Goal: Communication & Community: Answer question/provide support

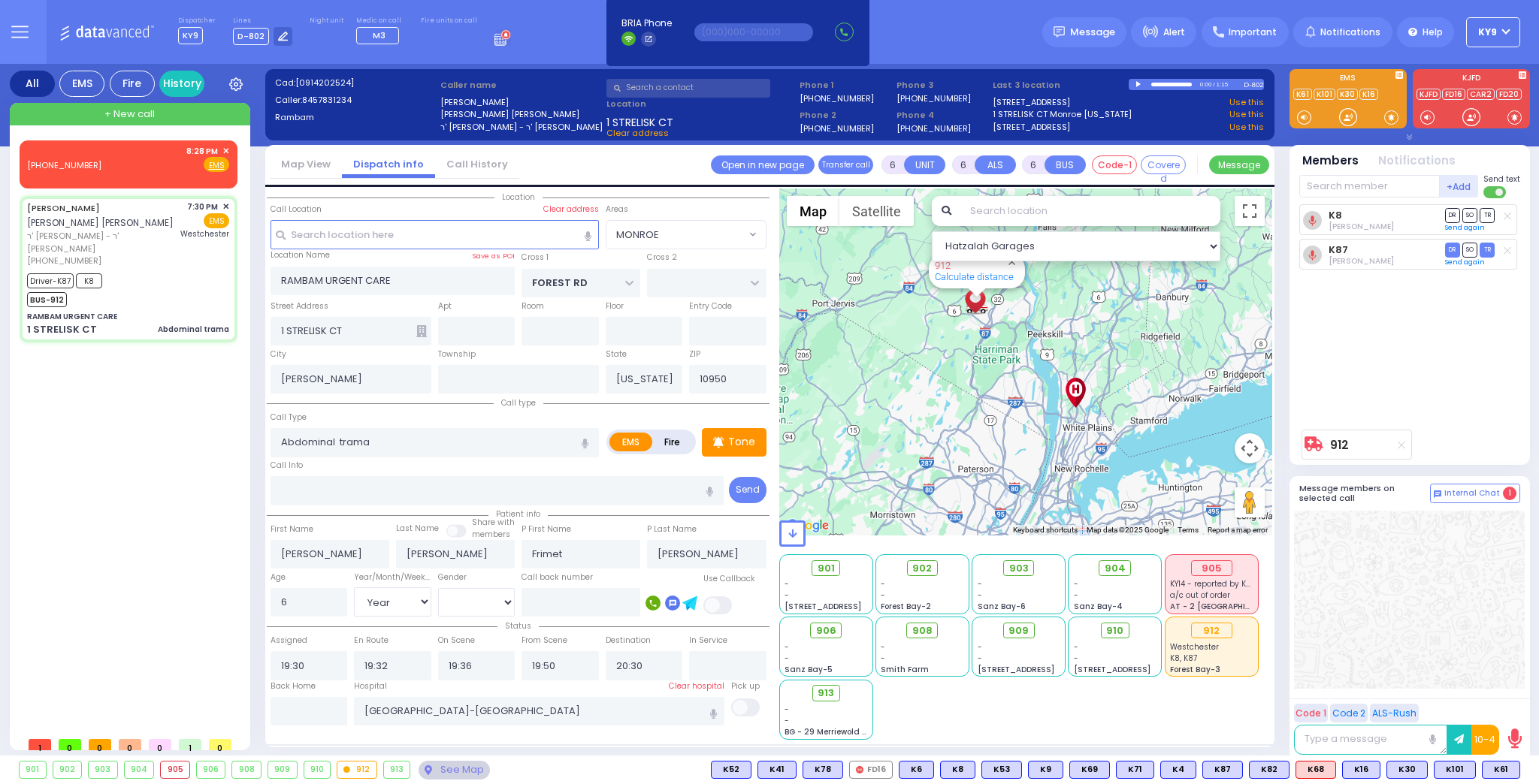
select select "MONROE"
select select "Year"
select select "[DEMOGRAPHIC_DATA]"
select select
radio input "true"
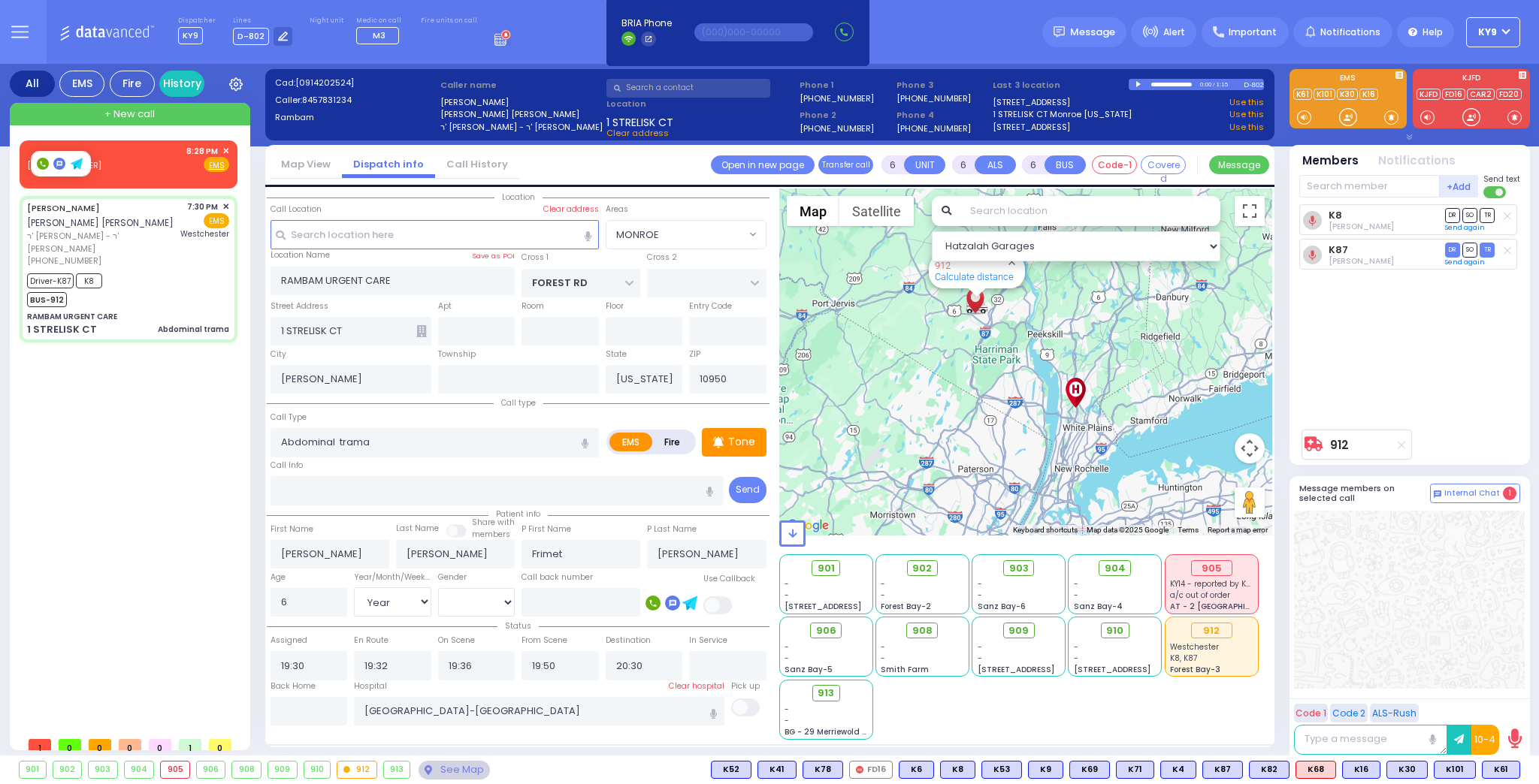
select select "Year"
select select "[DEMOGRAPHIC_DATA]"
select select "Hatzalah Garages"
select select "MONROE"
select select
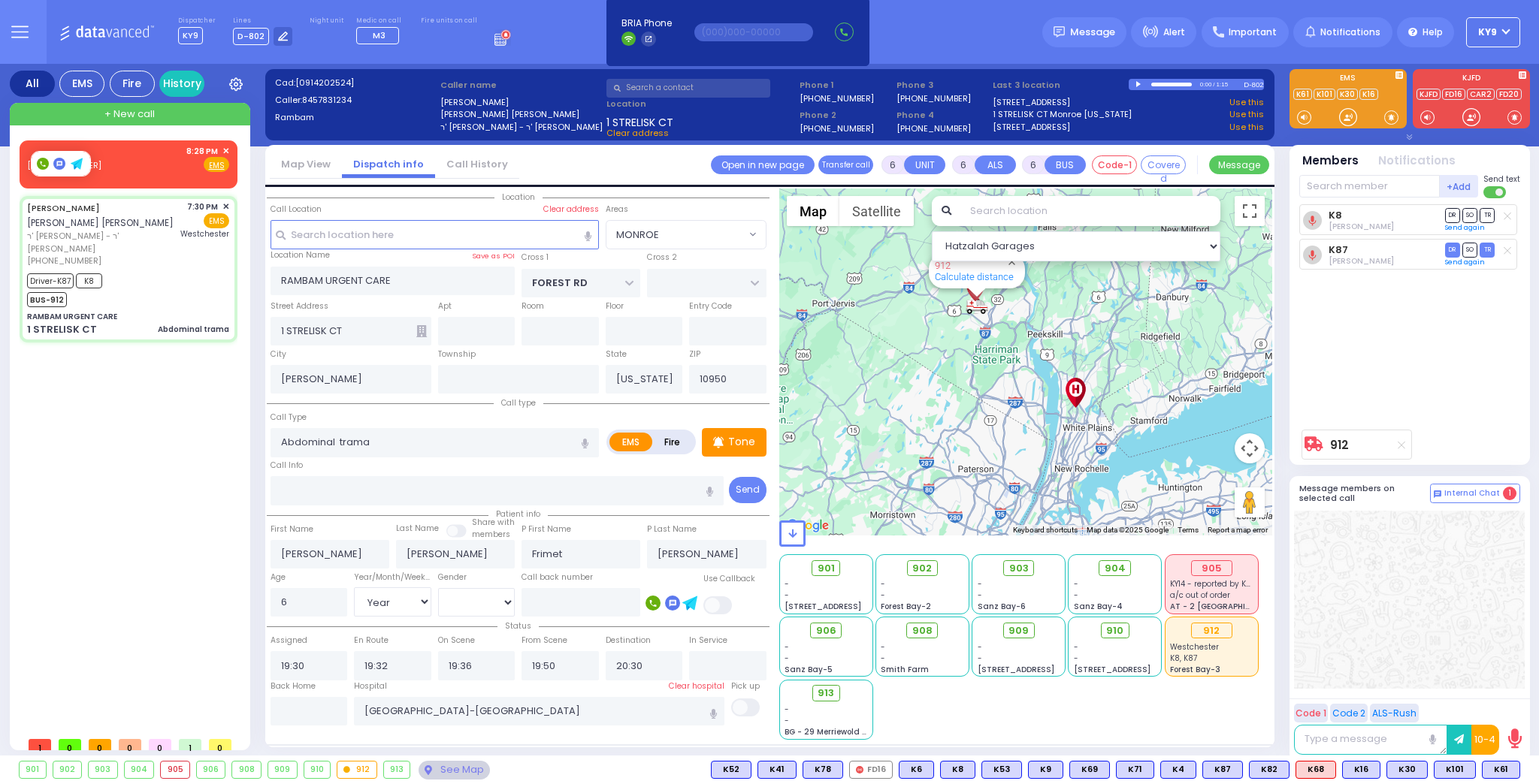
radio input "true"
select select "Year"
select select "[DEMOGRAPHIC_DATA]"
select select "Hatzalah Garages"
select select "MONROE"
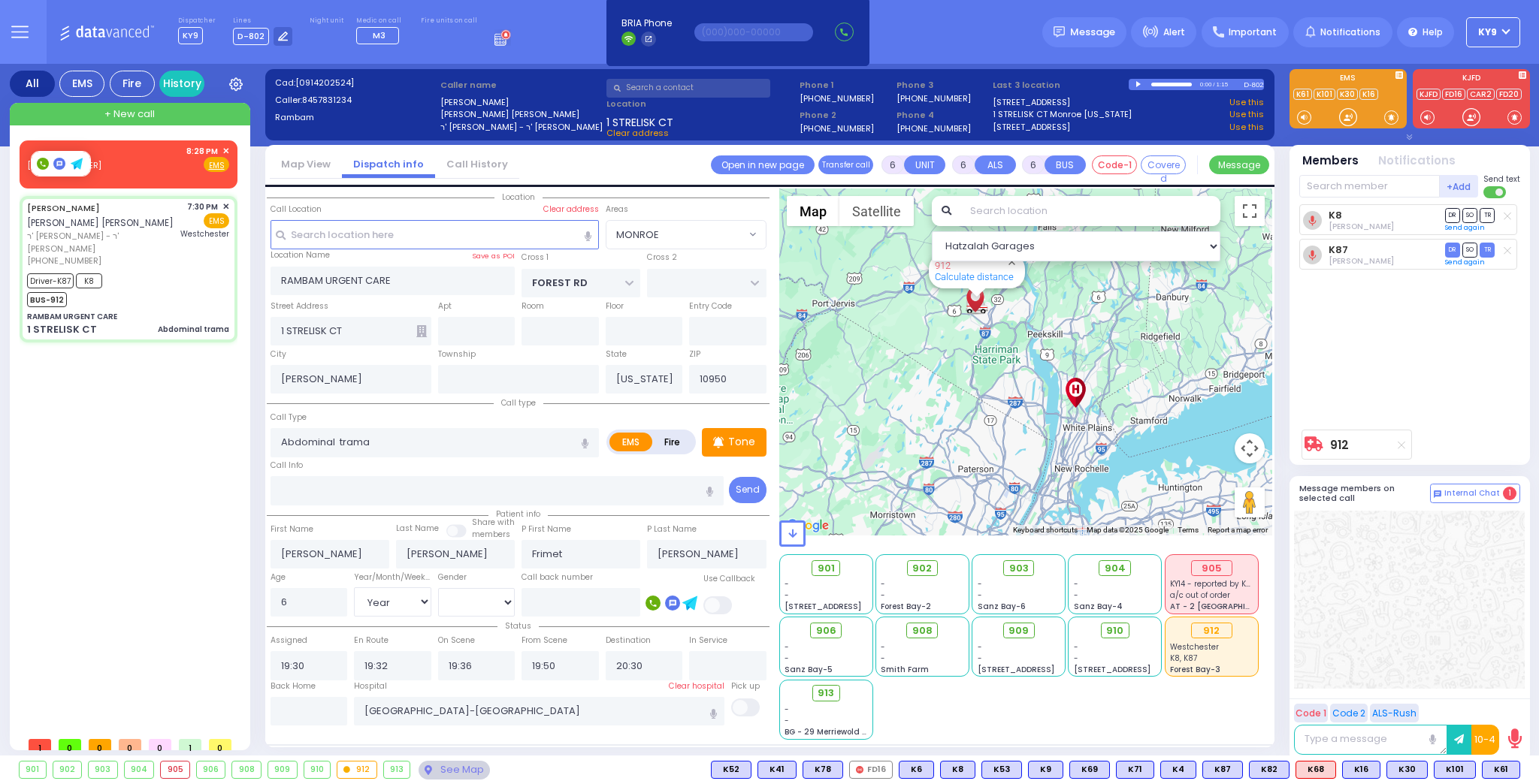
select select
radio input "true"
select select "Year"
select select "[DEMOGRAPHIC_DATA]"
select select "Hatzalah Garages"
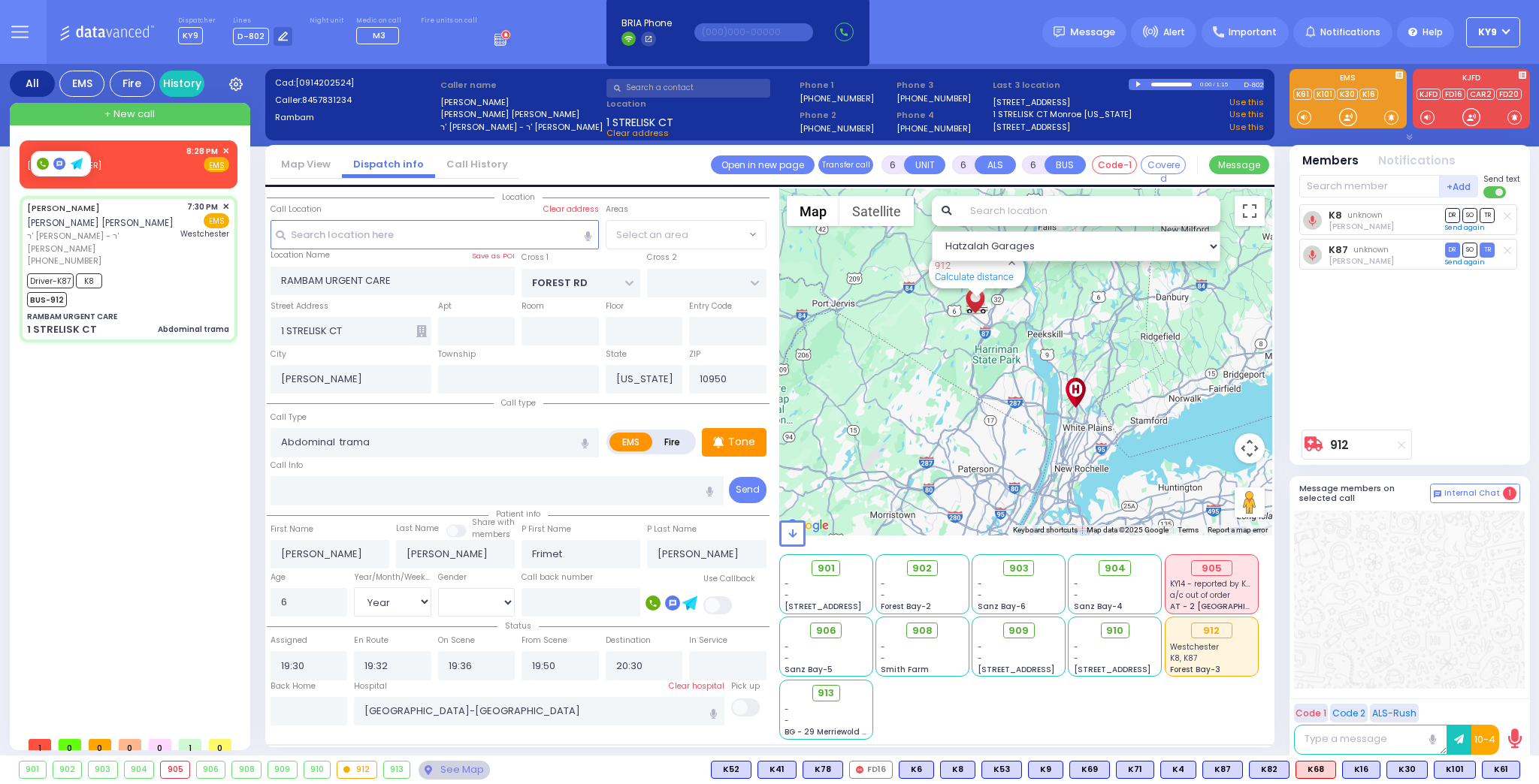
select select "MONROE"
select select
radio input "true"
select select "Year"
select select "[DEMOGRAPHIC_DATA]"
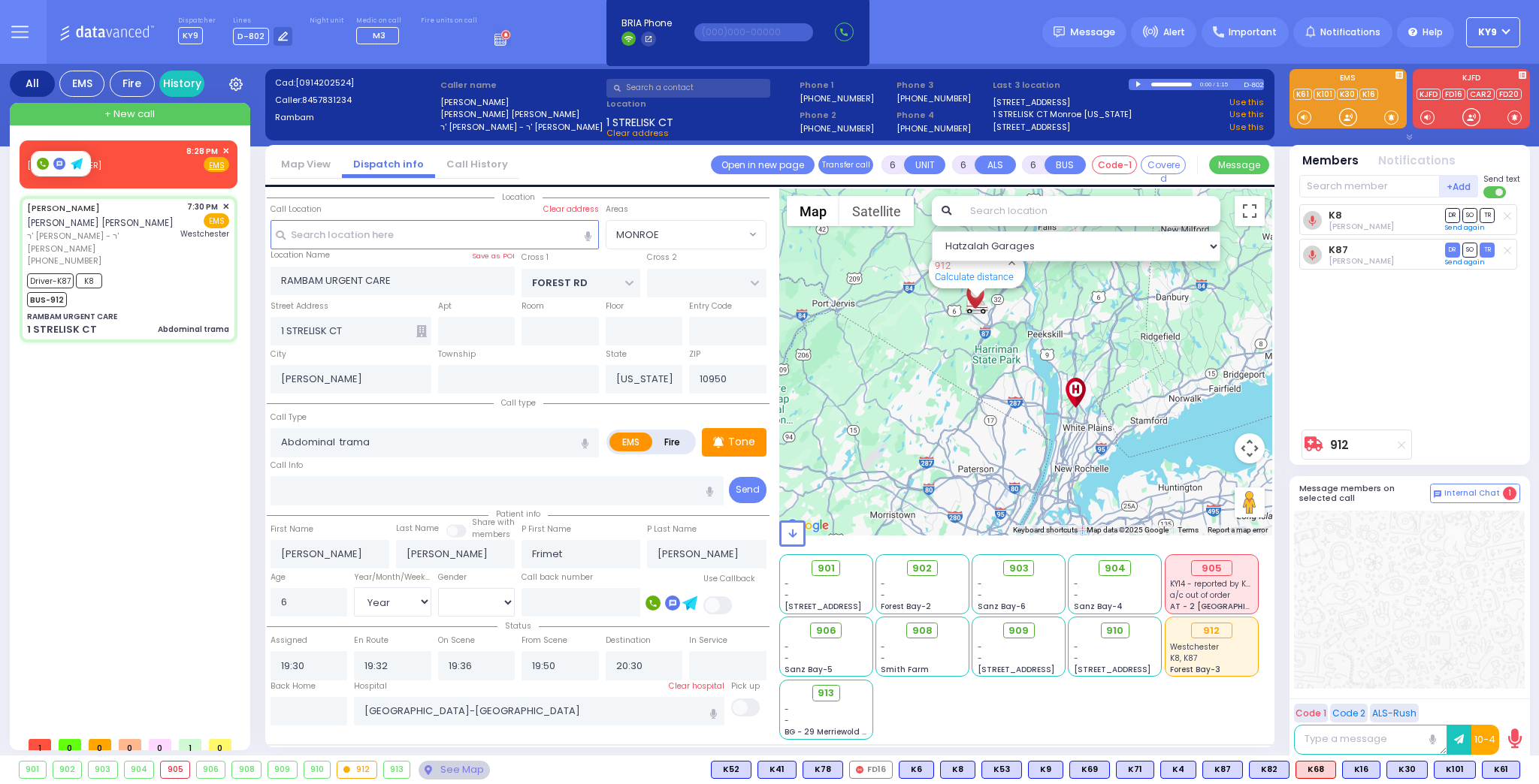
select select "Hatzalah Garages"
select select "MONROE"
select select
radio input "true"
select select "Year"
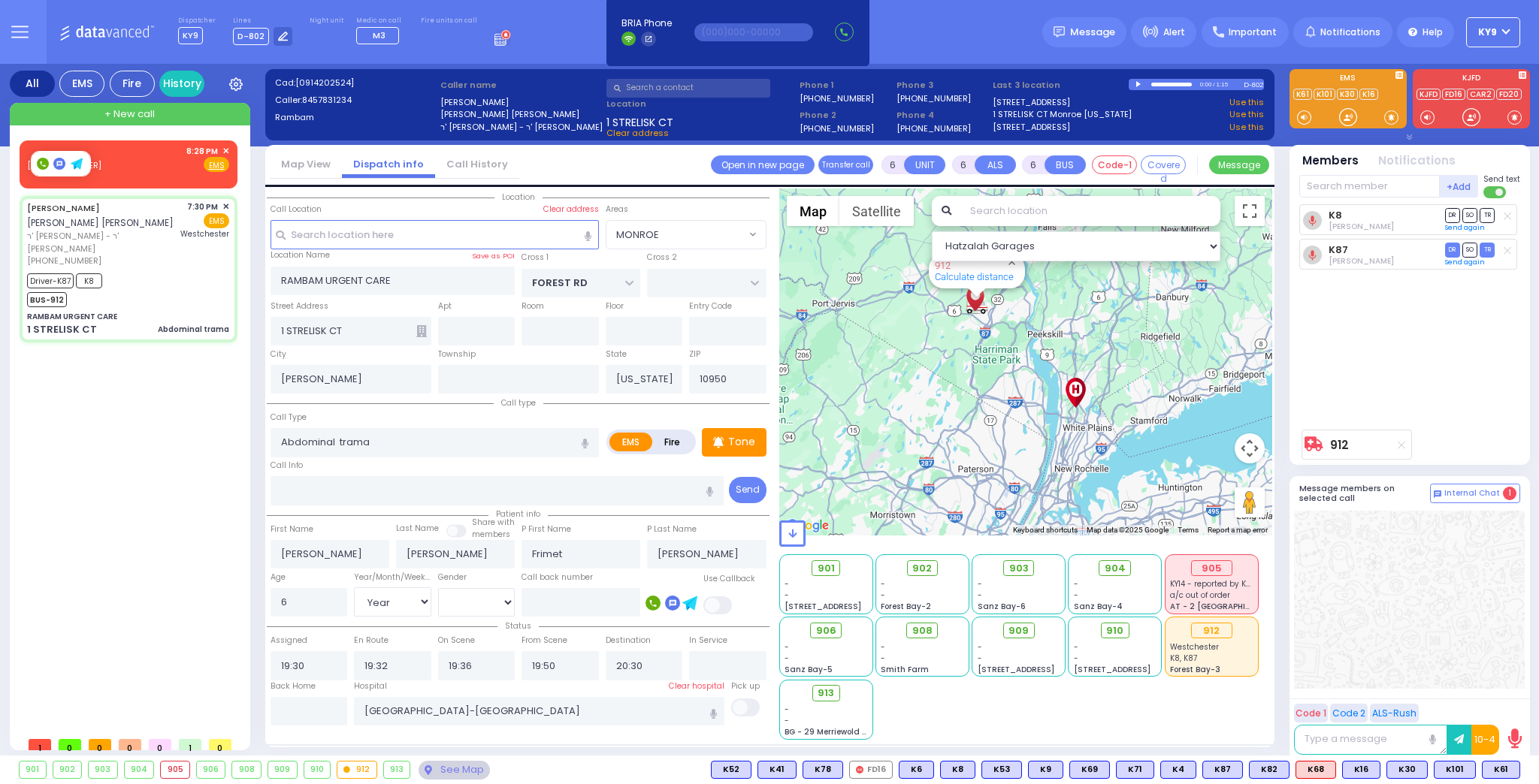
select select "[DEMOGRAPHIC_DATA]"
select select "Hatzalah Garages"
select select "MONROE"
select select
radio input "true"
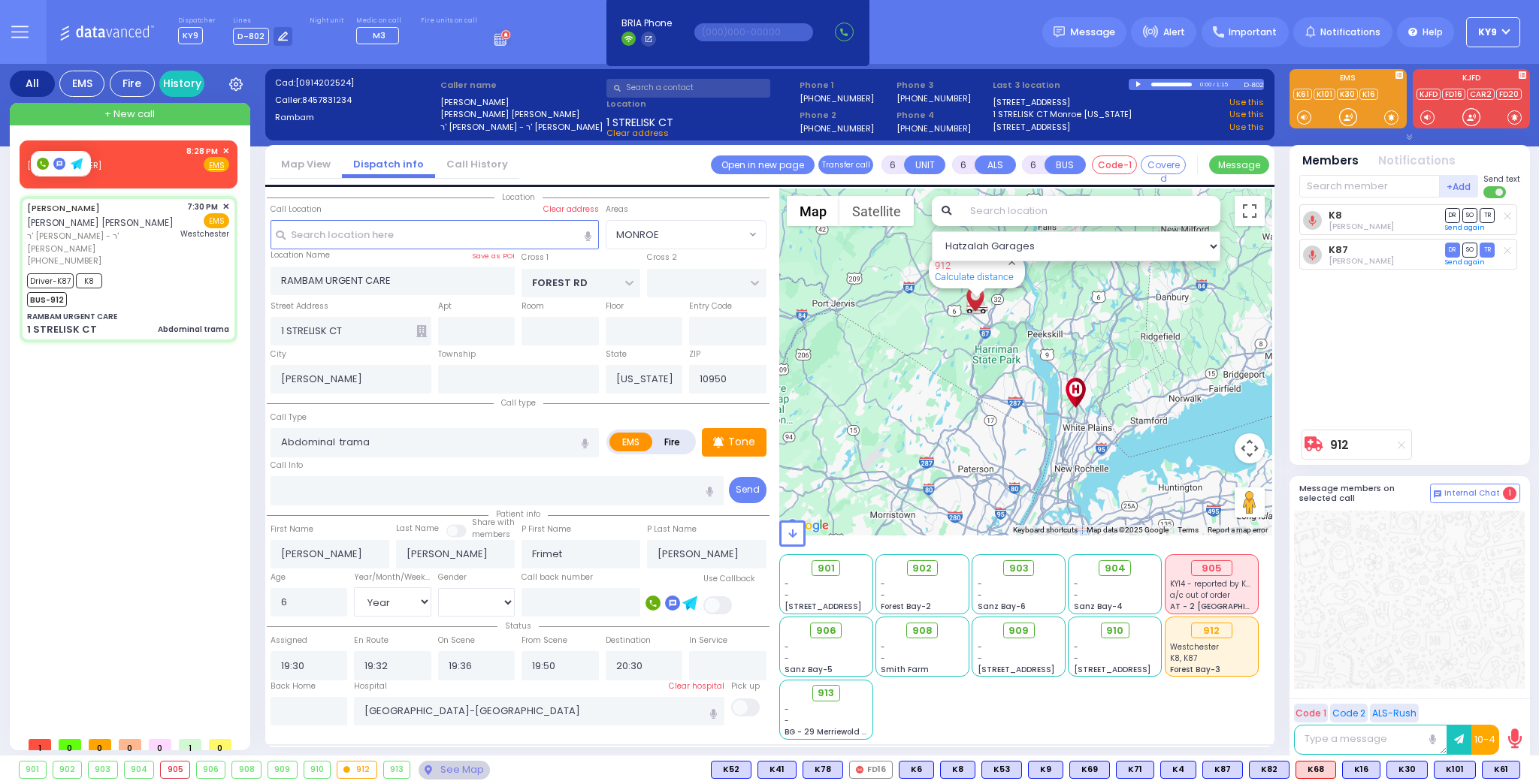
select select "Year"
select select "[DEMOGRAPHIC_DATA]"
select select "Hatzalah Garages"
select select
radio input "true"
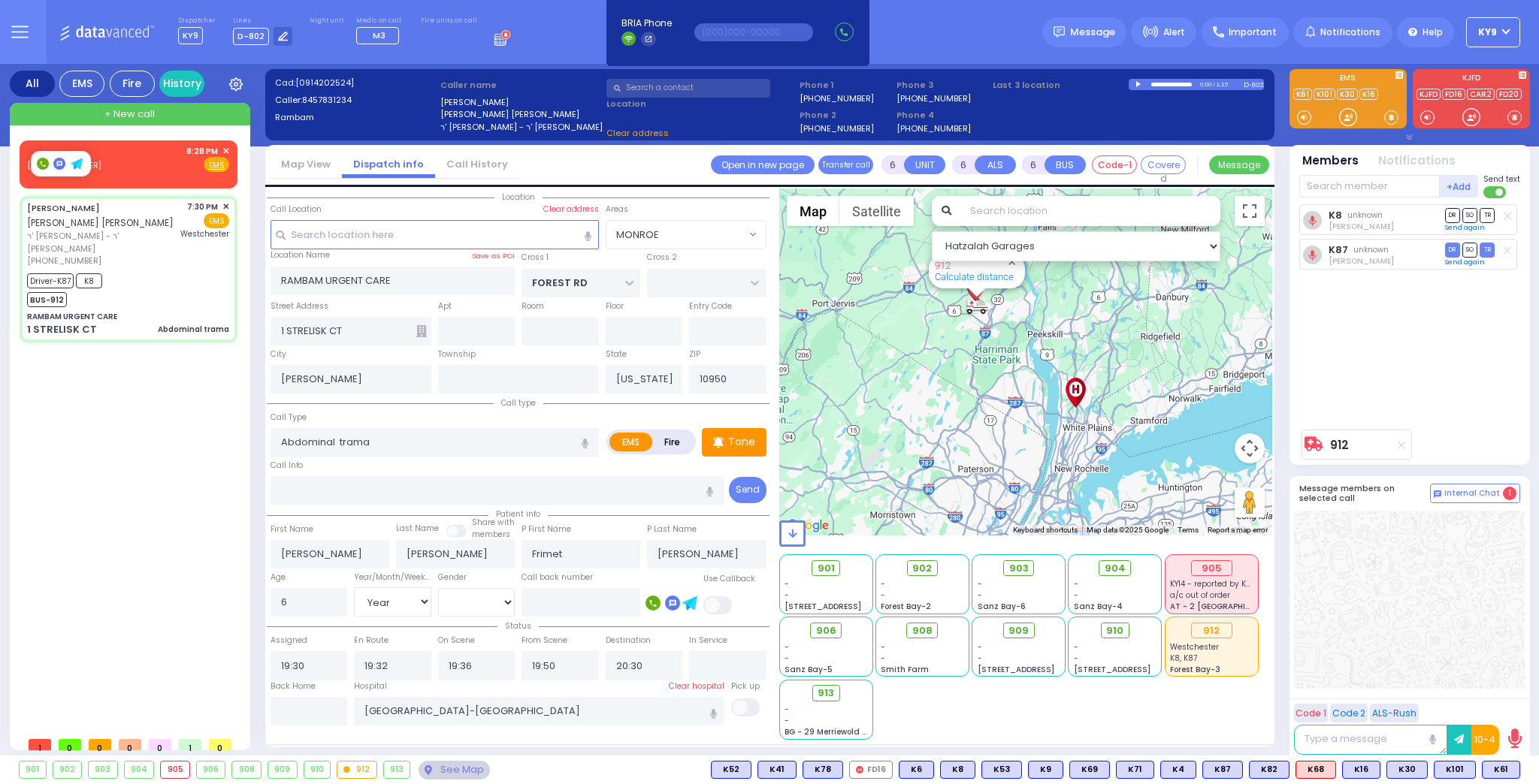
select select "Year"
select select "[DEMOGRAPHIC_DATA]"
select select "Hatzalah Garages"
select select "MONROE"
select select
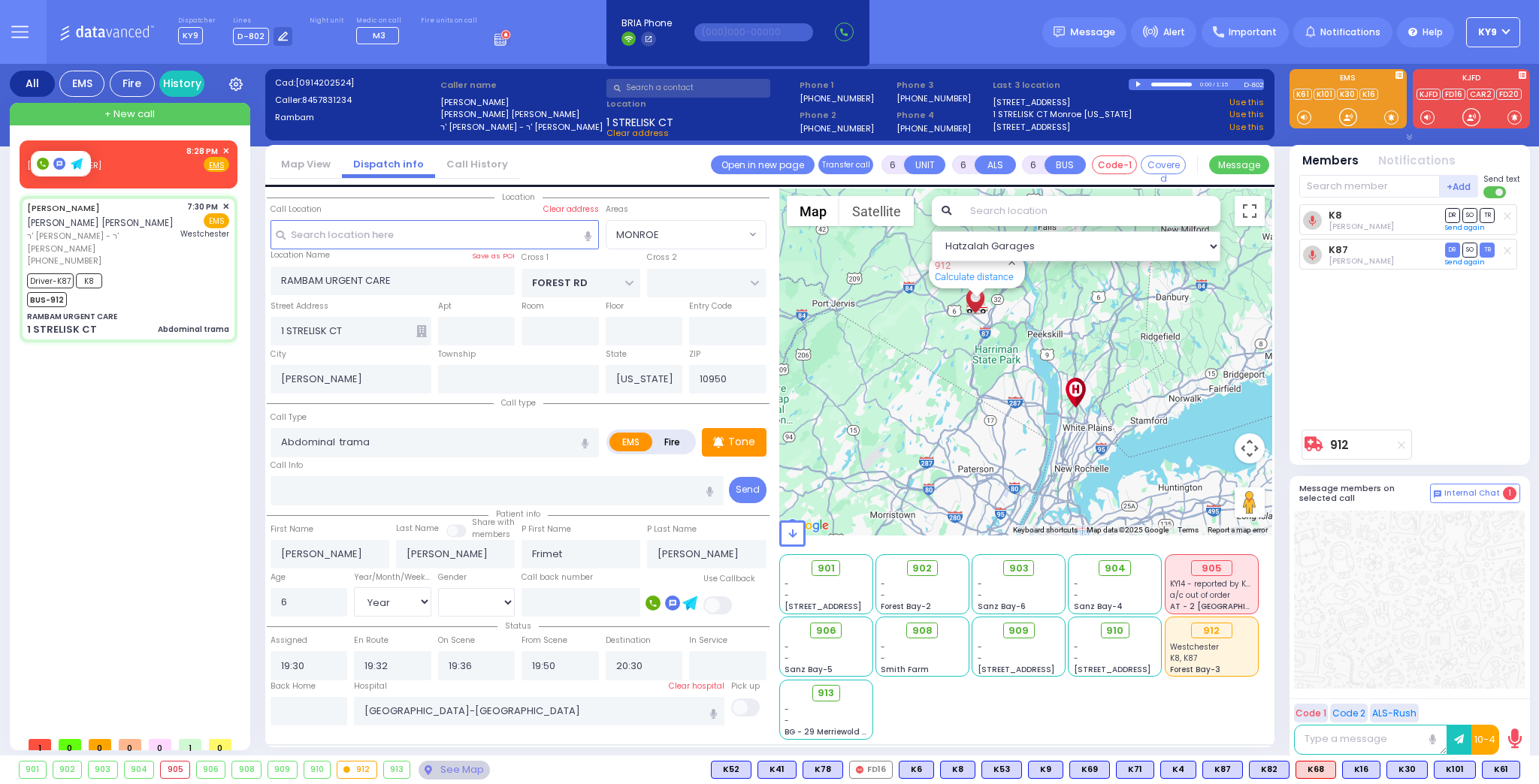
radio input "true"
select select "Year"
select select "[DEMOGRAPHIC_DATA]"
select select "Hatzalah Garages"
select select "MONROE"
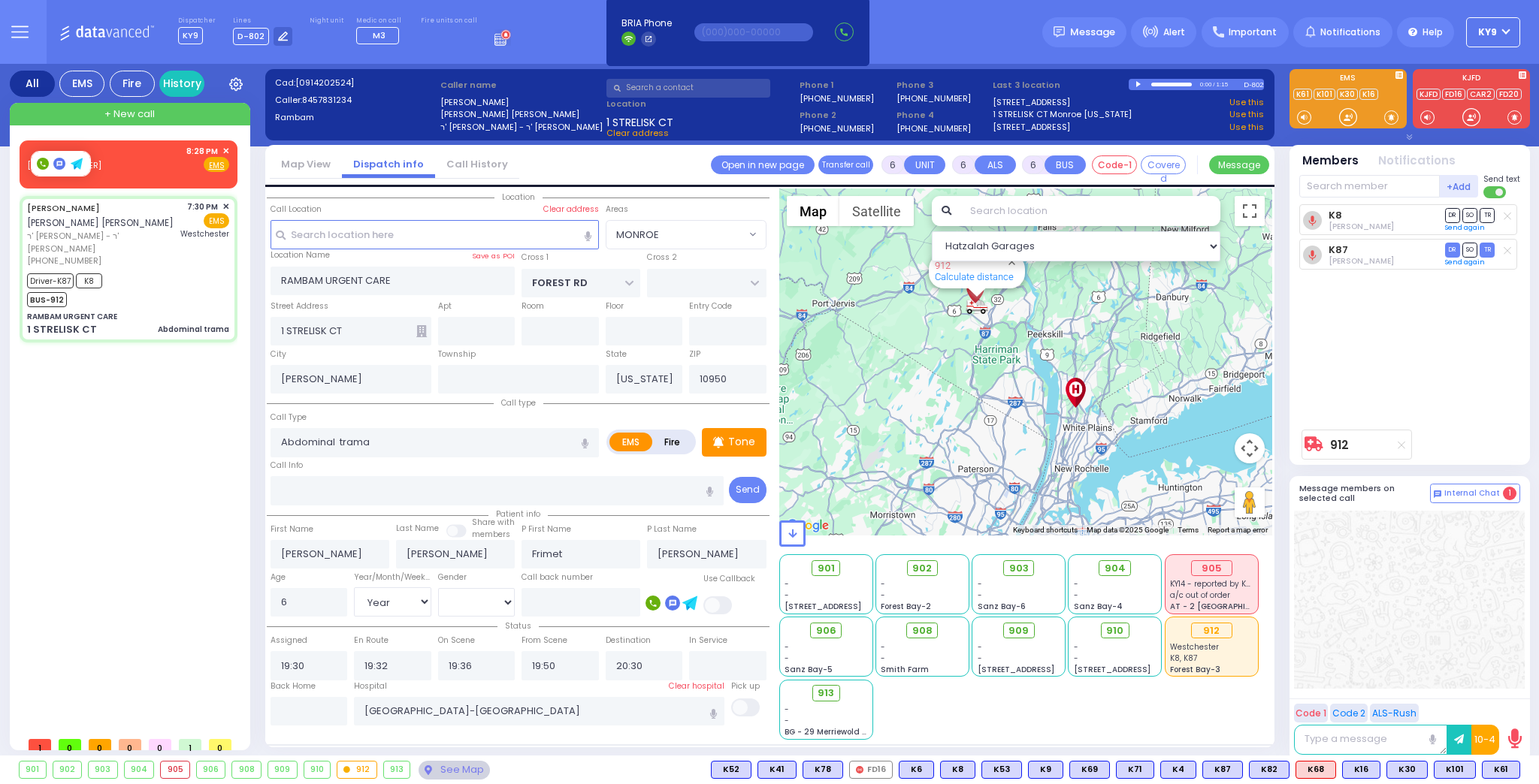
select select
radio input "true"
select select "Year"
select select "[DEMOGRAPHIC_DATA]"
select select "Hatzalah Garages"
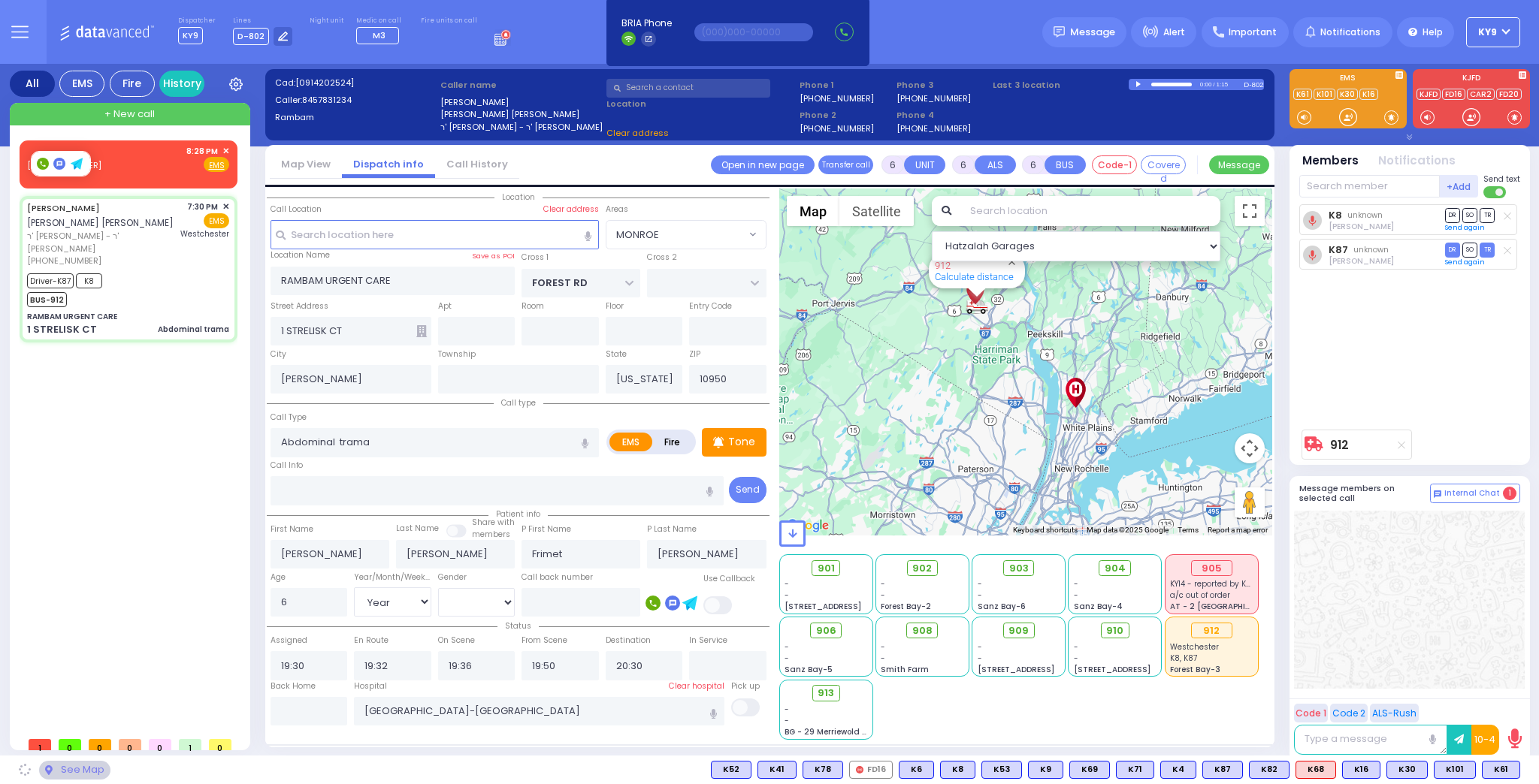
select select "MONROE"
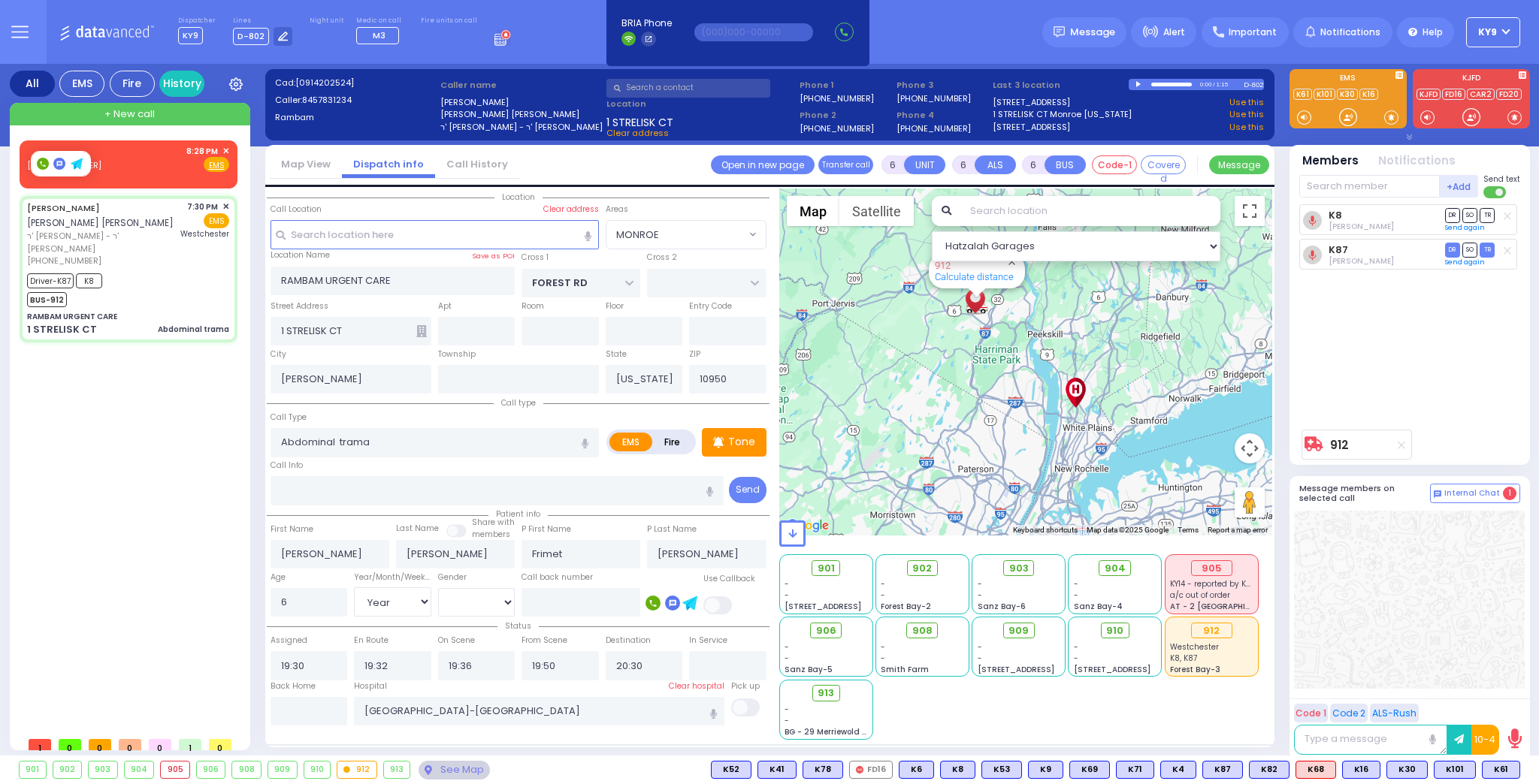
select select
radio input "true"
select select "Year"
select select "[DEMOGRAPHIC_DATA]"
select select "Hatzalah Garages"
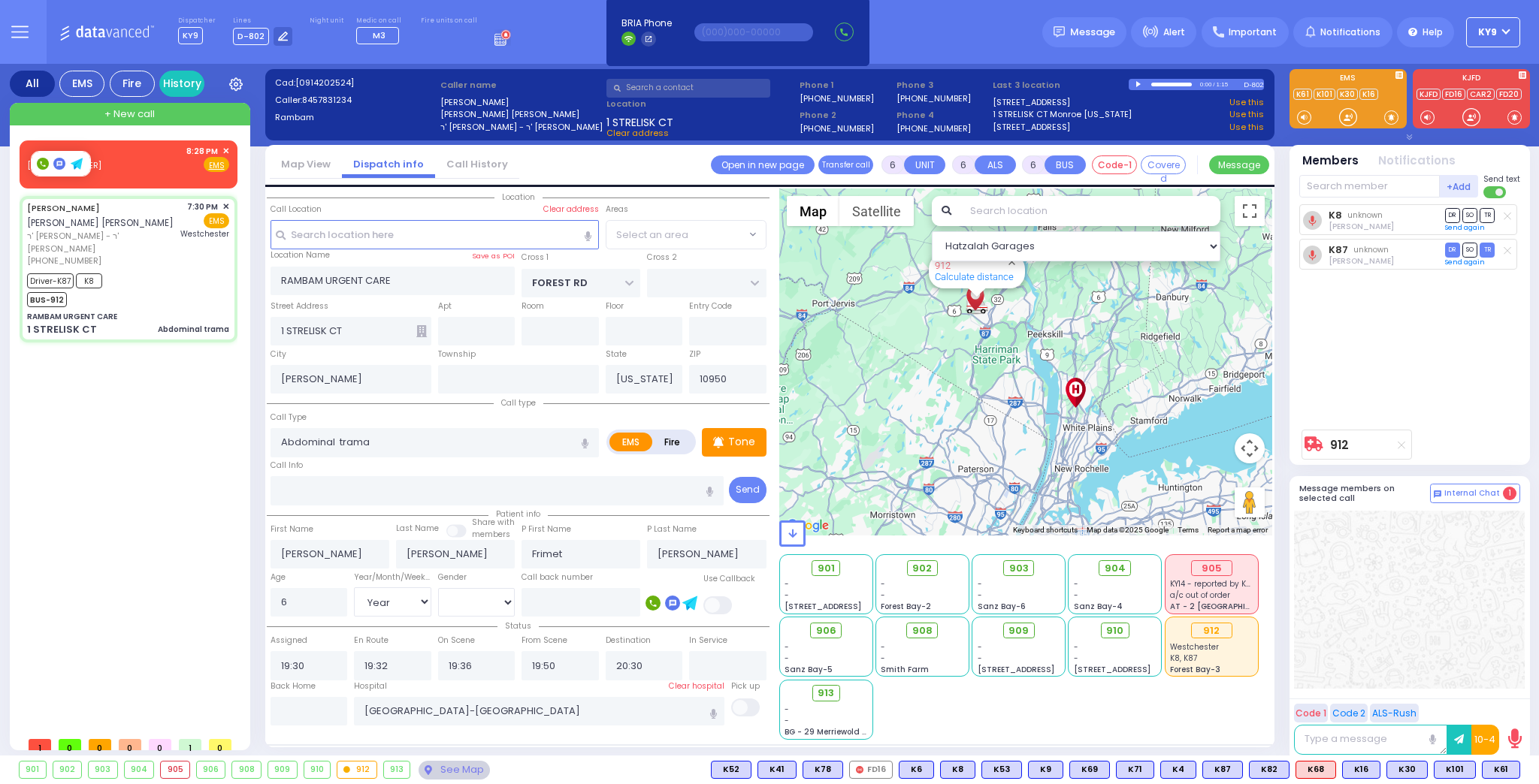
select select "MONROE"
select select
radio input "true"
select select "Year"
select select "[DEMOGRAPHIC_DATA]"
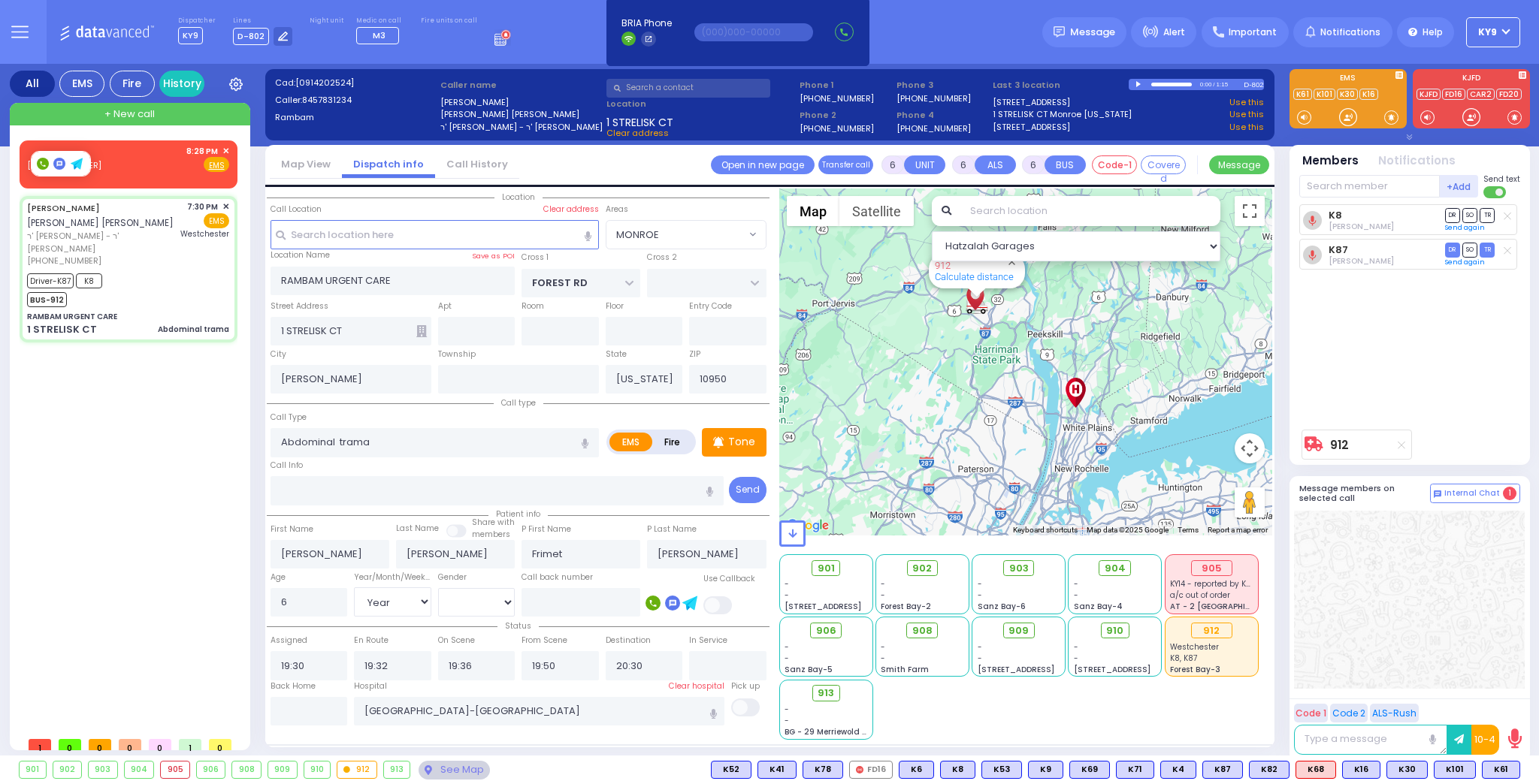
select select "Hatzalah Garages"
select select "MONROE"
select select
radio input "true"
select select "Year"
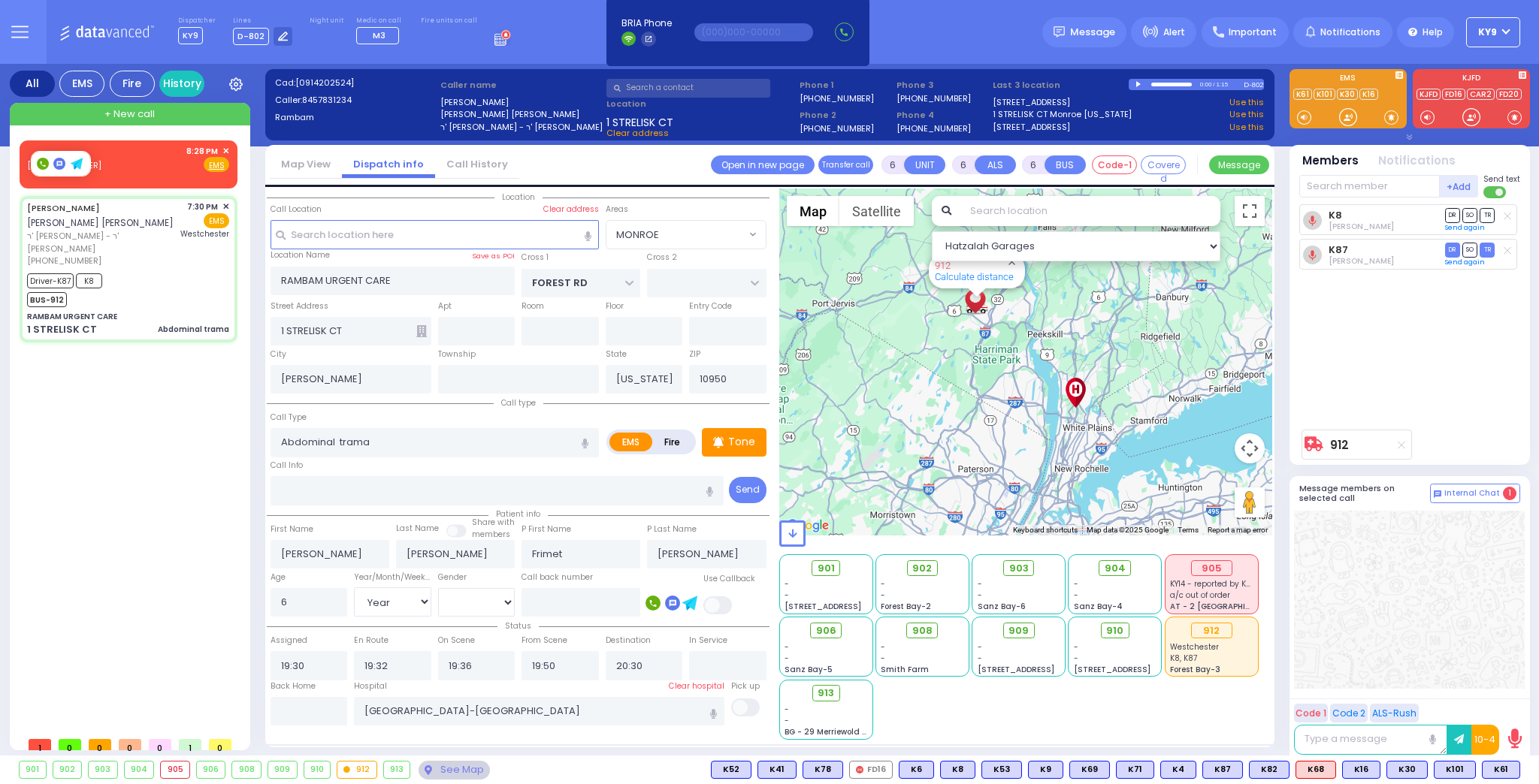
select select "[DEMOGRAPHIC_DATA]"
select select "Hatzalah Garages"
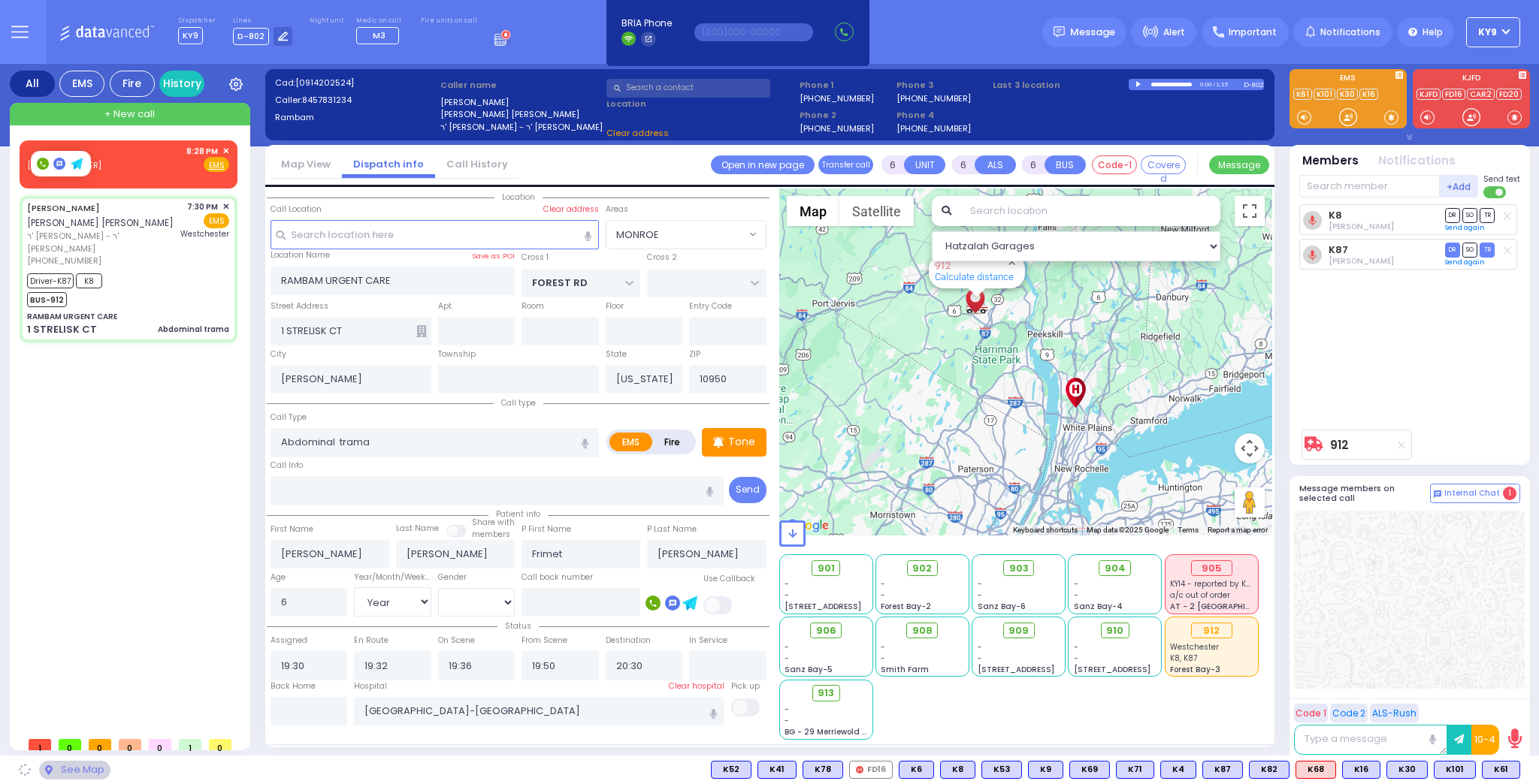
select select "MONROE"
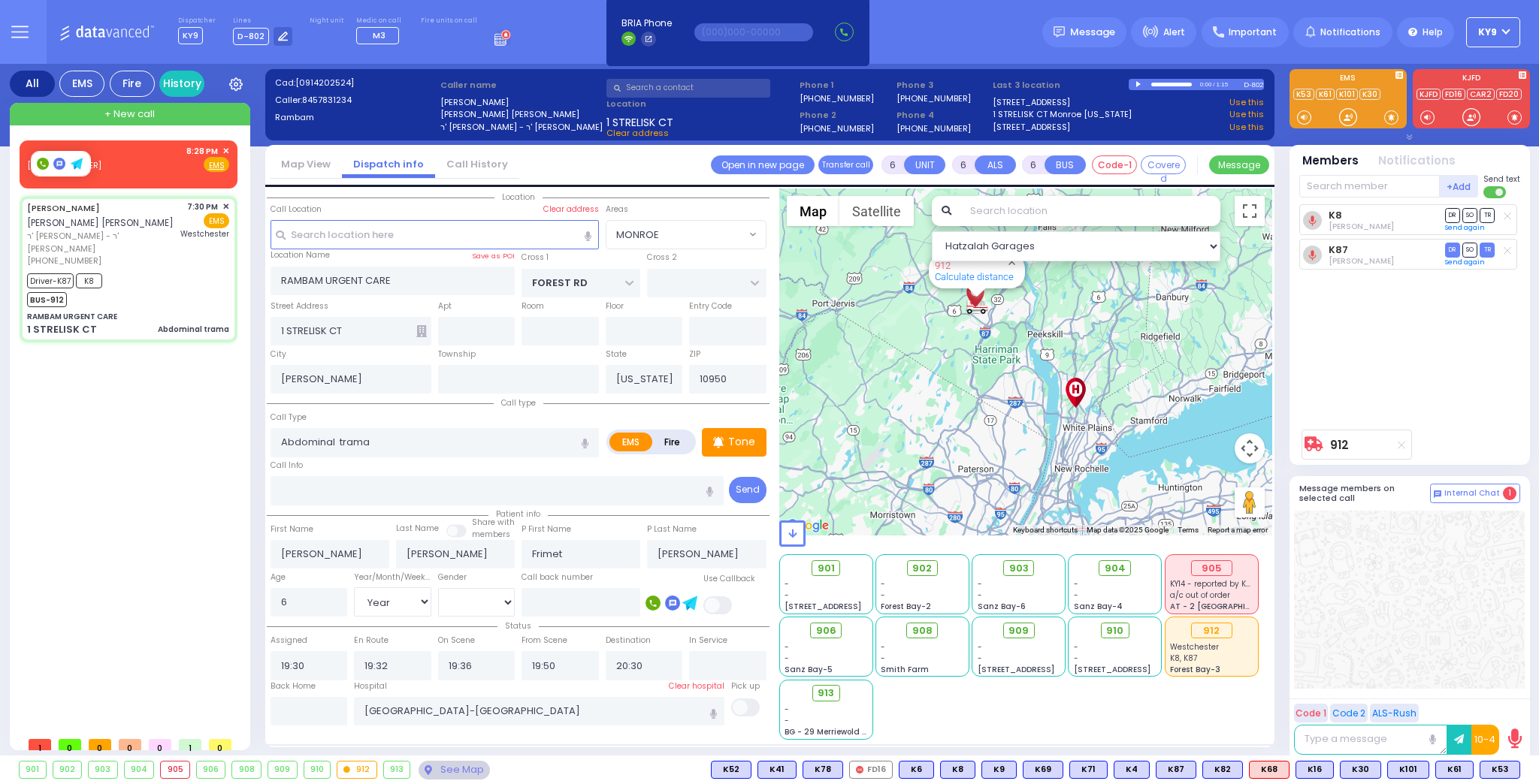
select select
radio input "true"
select select "Year"
select select "[DEMOGRAPHIC_DATA]"
select select "Hatzalah Garages"
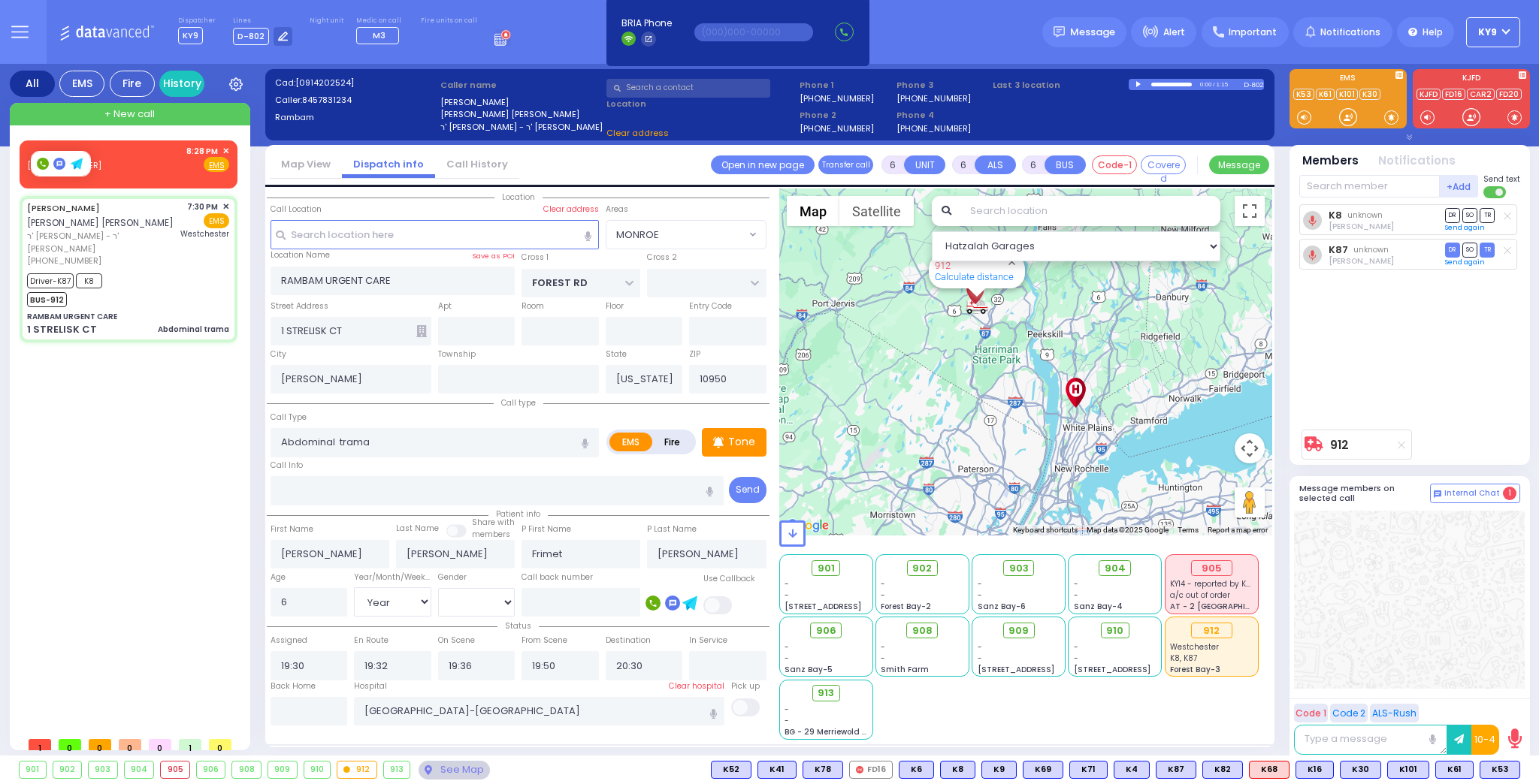
select select "MONROE"
select select
radio input "true"
select select "Year"
select select "[DEMOGRAPHIC_DATA]"
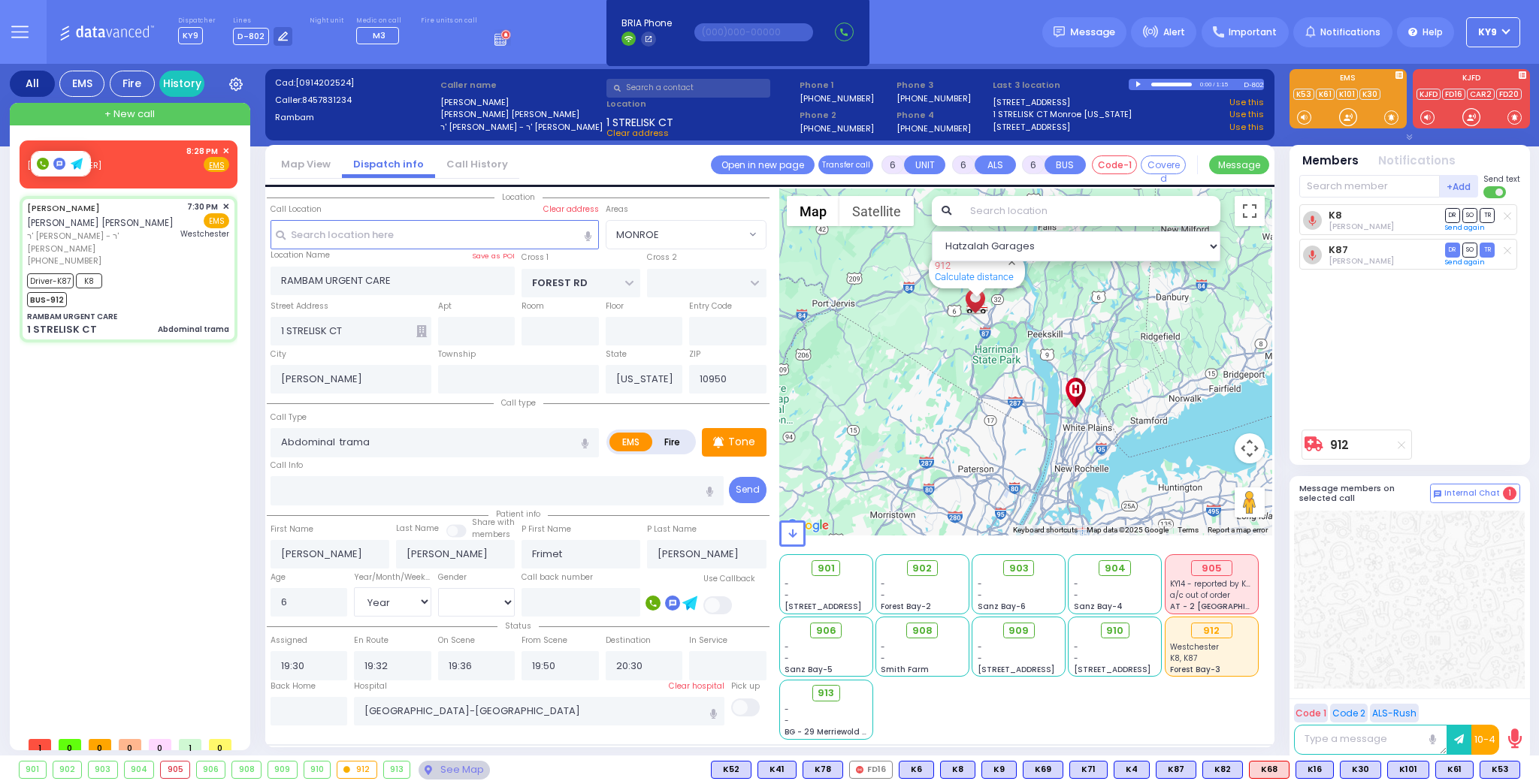
select select "Hatzalah Garages"
select select "MONROE"
select select
radio input "true"
select select "Year"
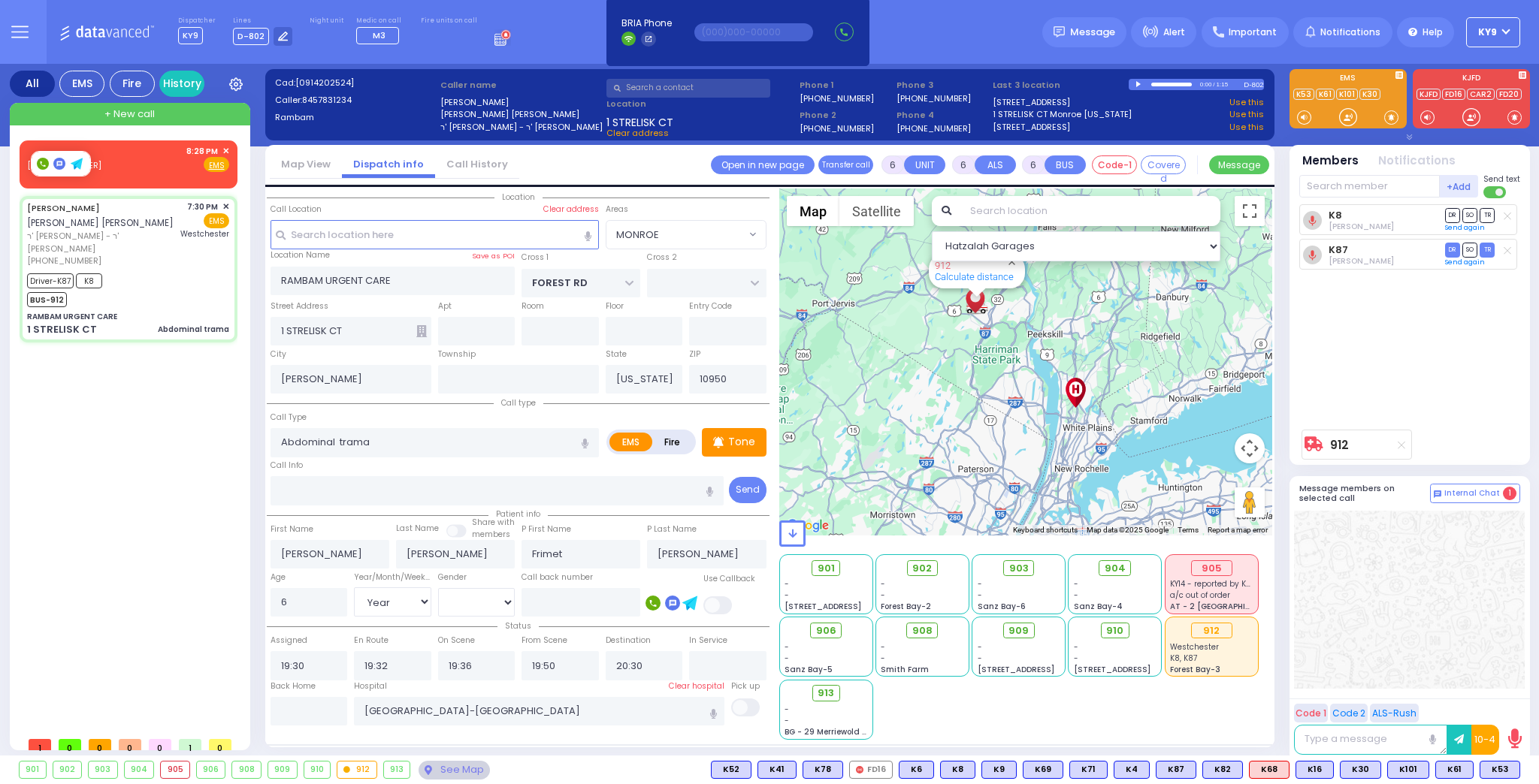
select select "[DEMOGRAPHIC_DATA]"
select select "Hatzalah Garages"
select select
radio input "true"
select select "Year"
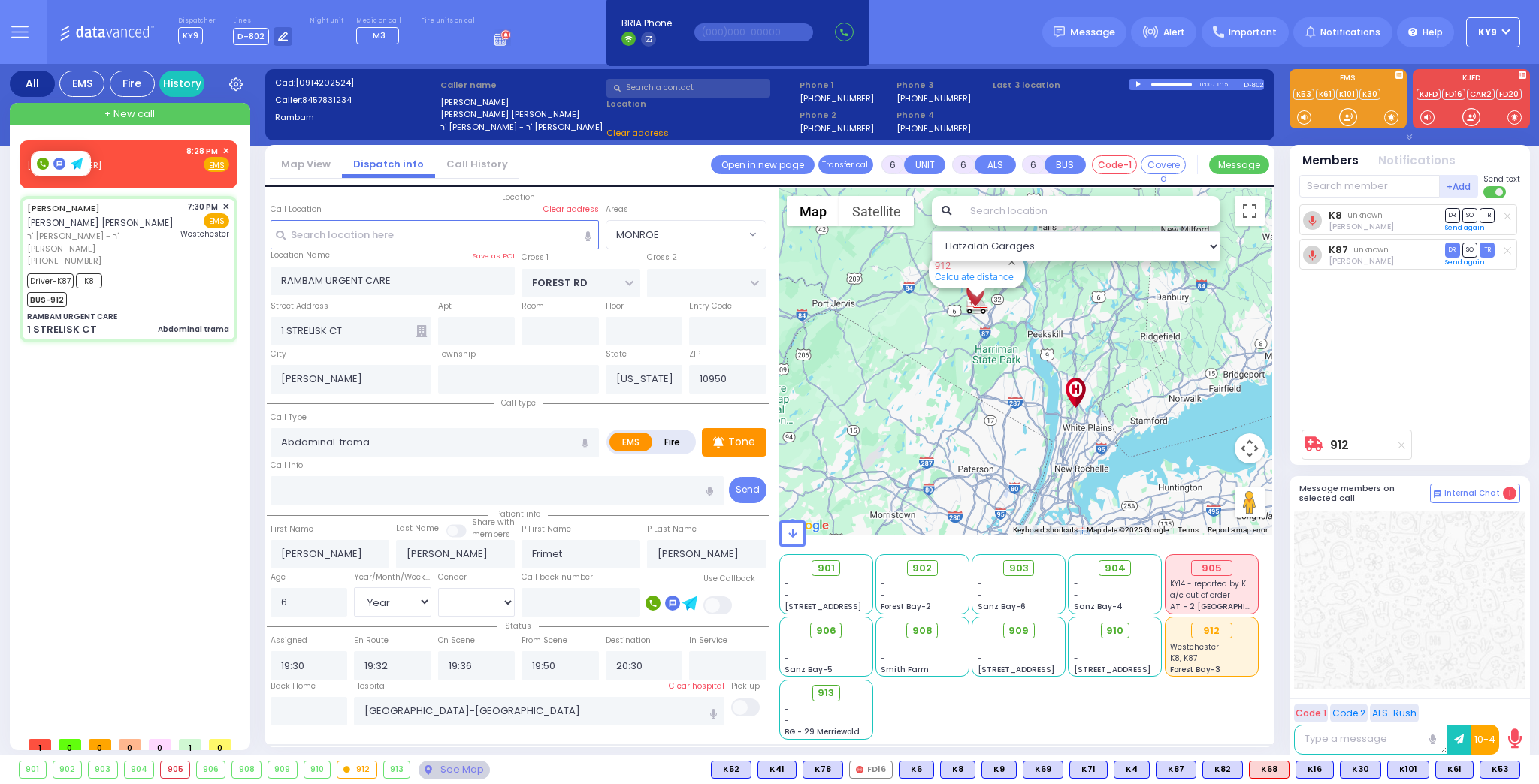
select select "[DEMOGRAPHIC_DATA]"
select select "MONROE"
select select "Hatzalah Garages"
select select
radio input "true"
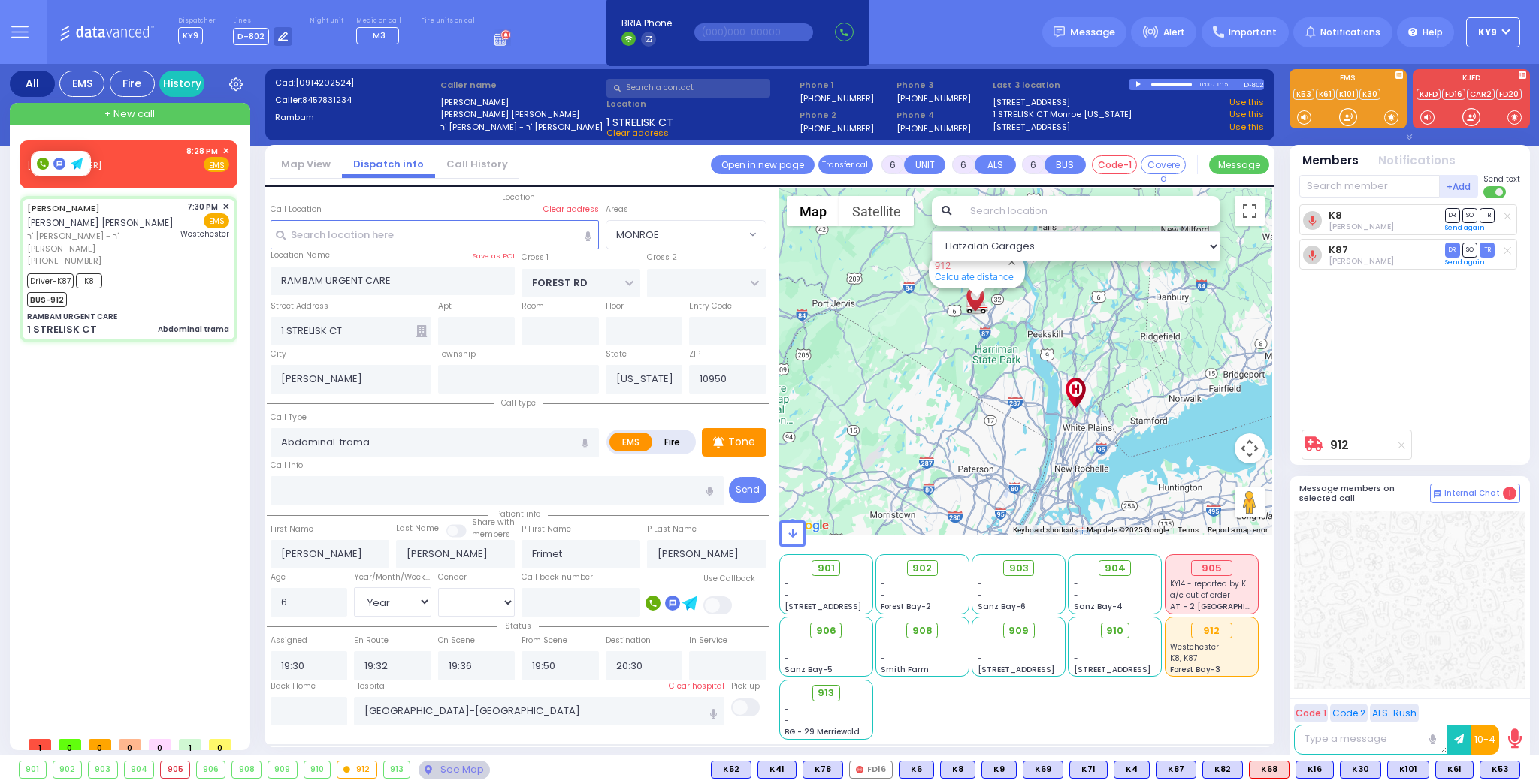
select select "Year"
select select "[DEMOGRAPHIC_DATA]"
select select "Hatzalah Garages"
select select
radio input "true"
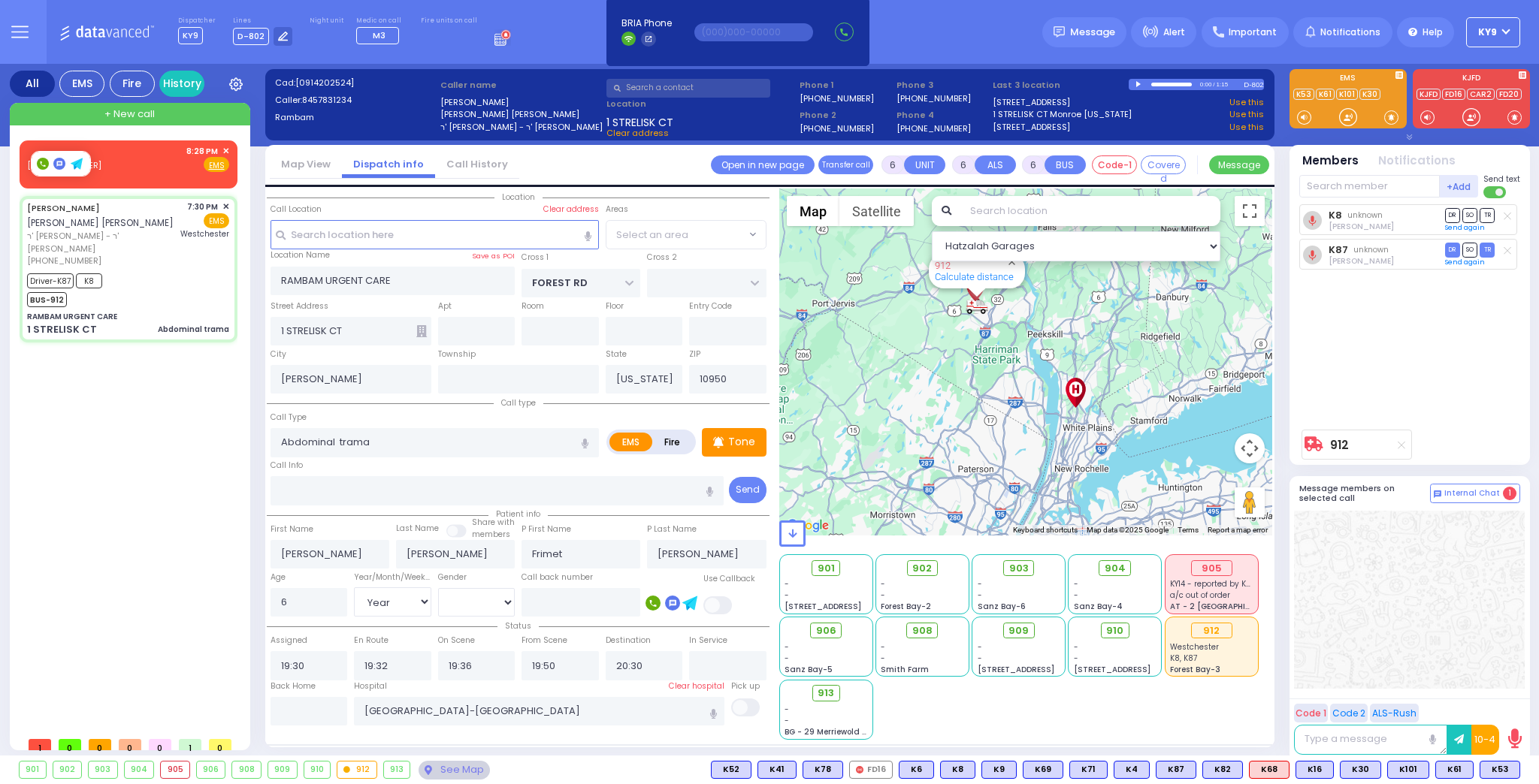
select select "Year"
select select "[DEMOGRAPHIC_DATA]"
select select "MONROE"
select select "Hatzalah Garages"
select select "MONROE"
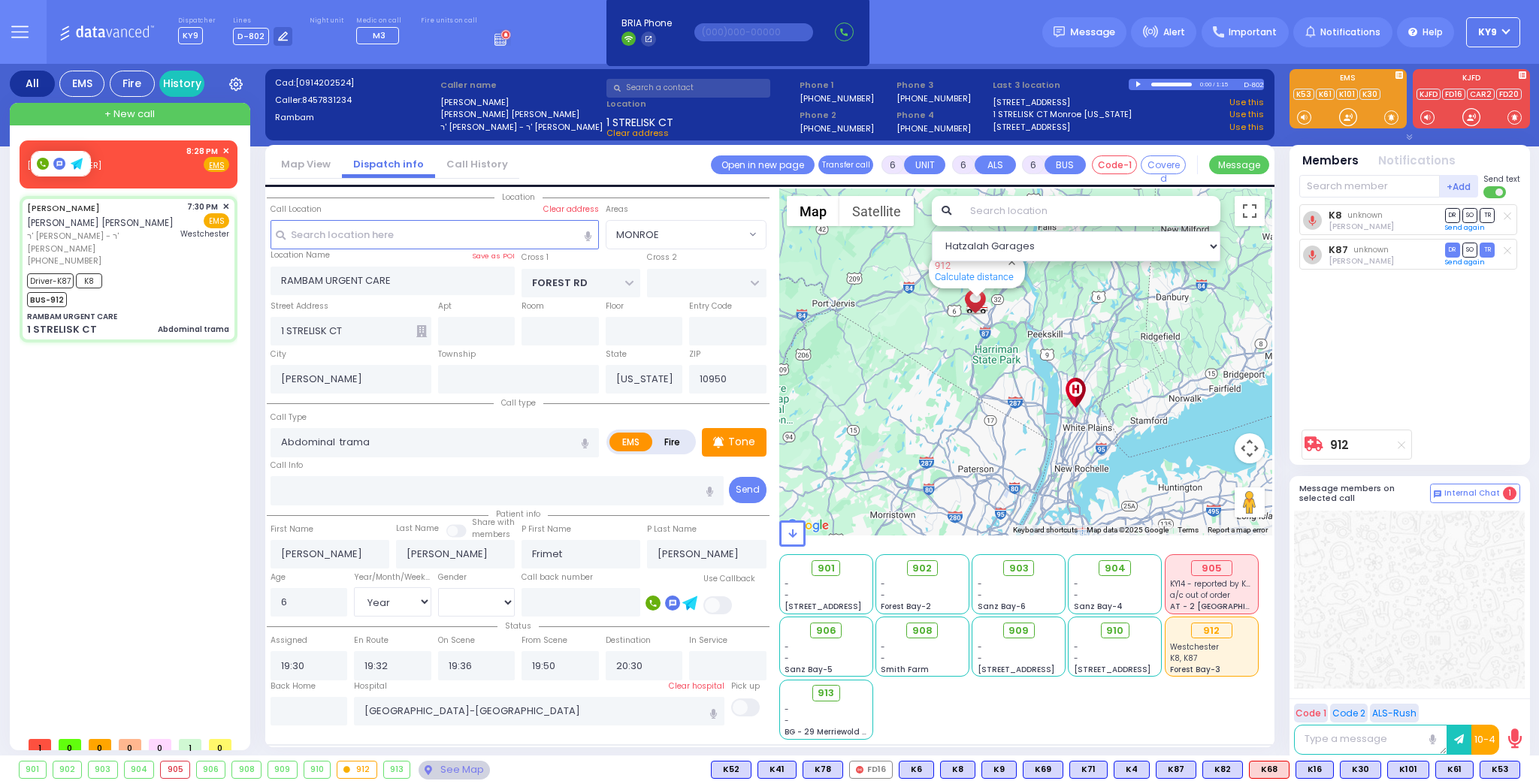
select select
radio input "true"
select select "Year"
select select "[DEMOGRAPHIC_DATA]"
select select "Hatzalah Garages"
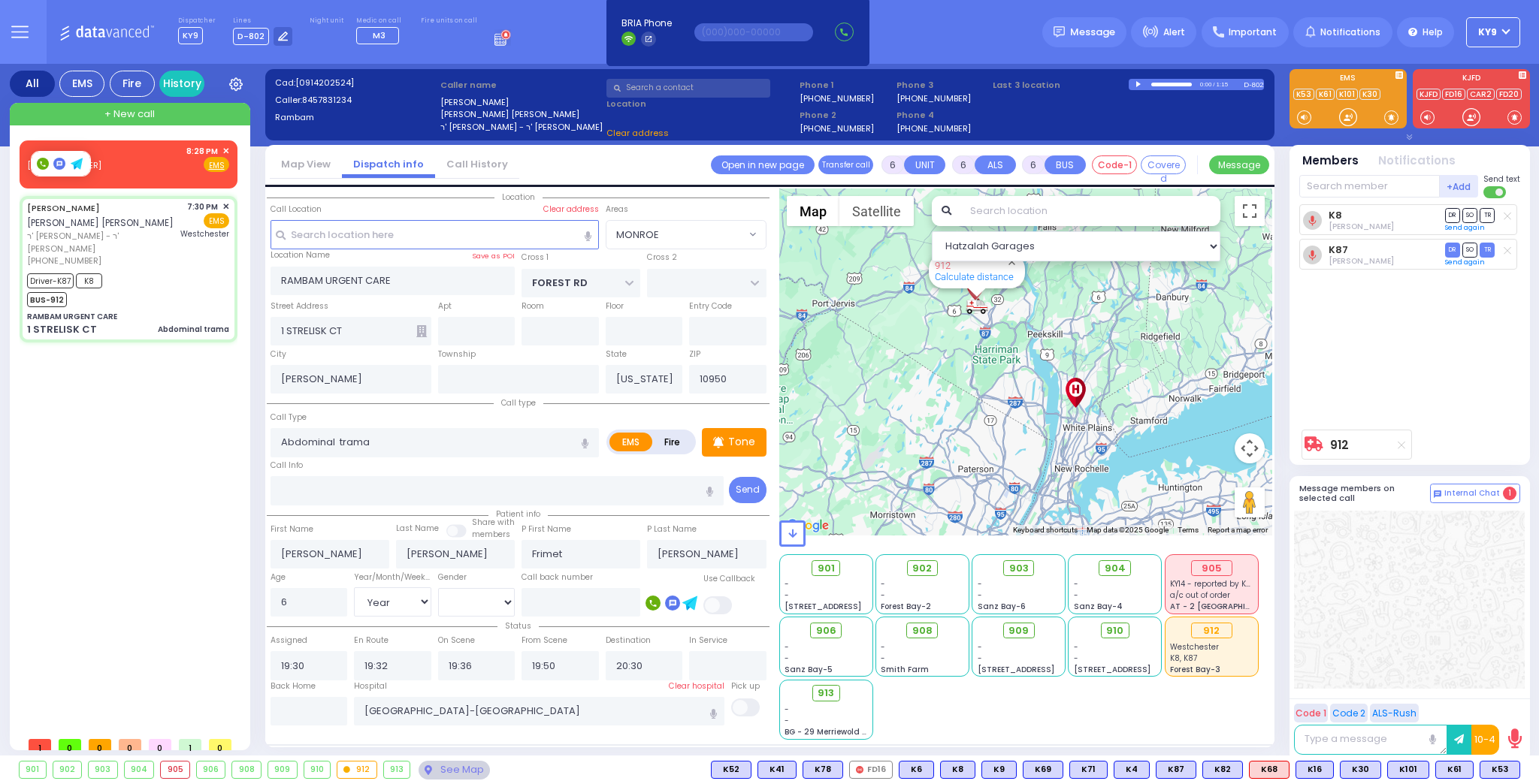
select select "MONROE"
select select
radio input "true"
select select "Year"
select select "[DEMOGRAPHIC_DATA]"
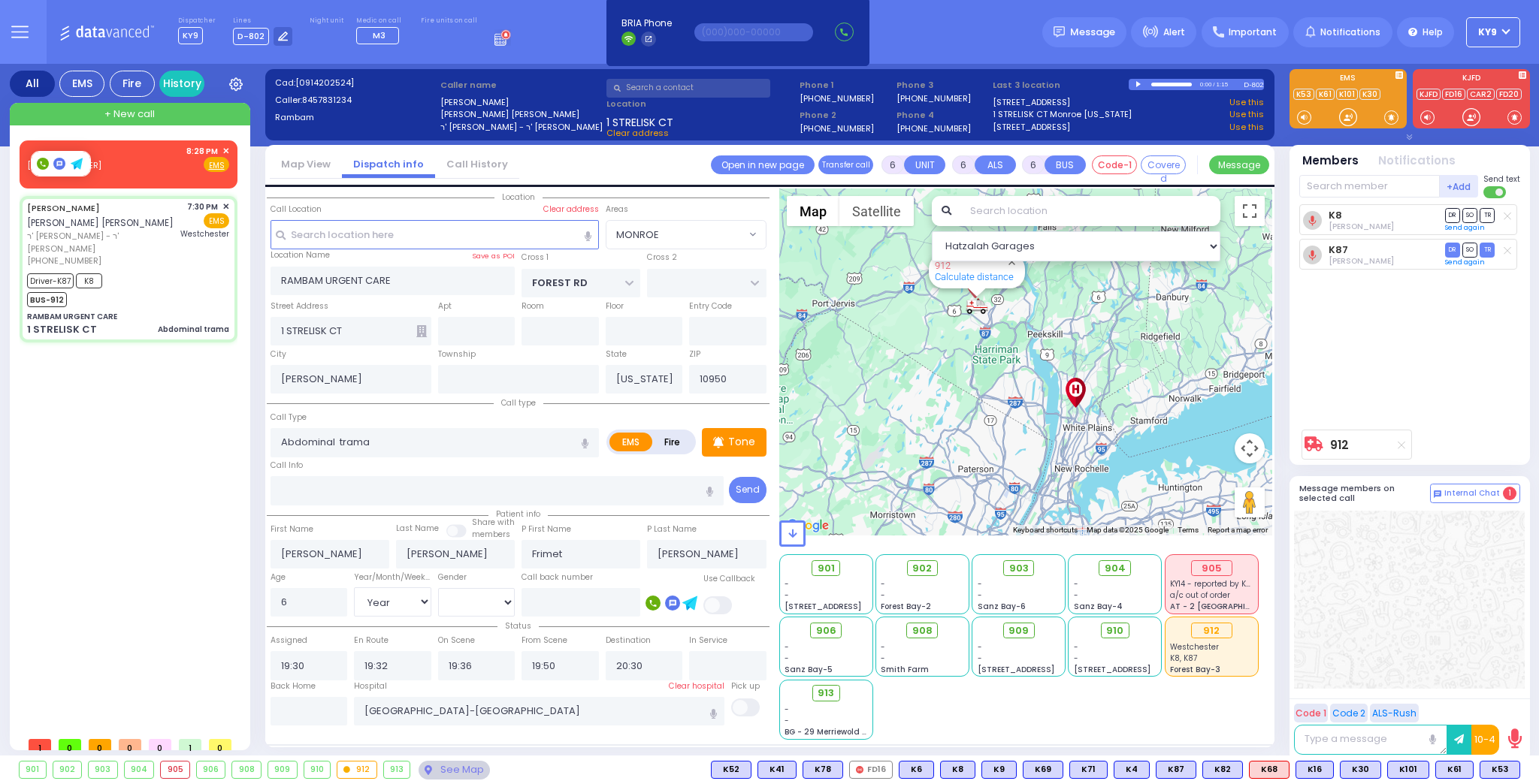
select select "Hatzalah Garages"
select select "MONROE"
select select
radio input "true"
select select "Year"
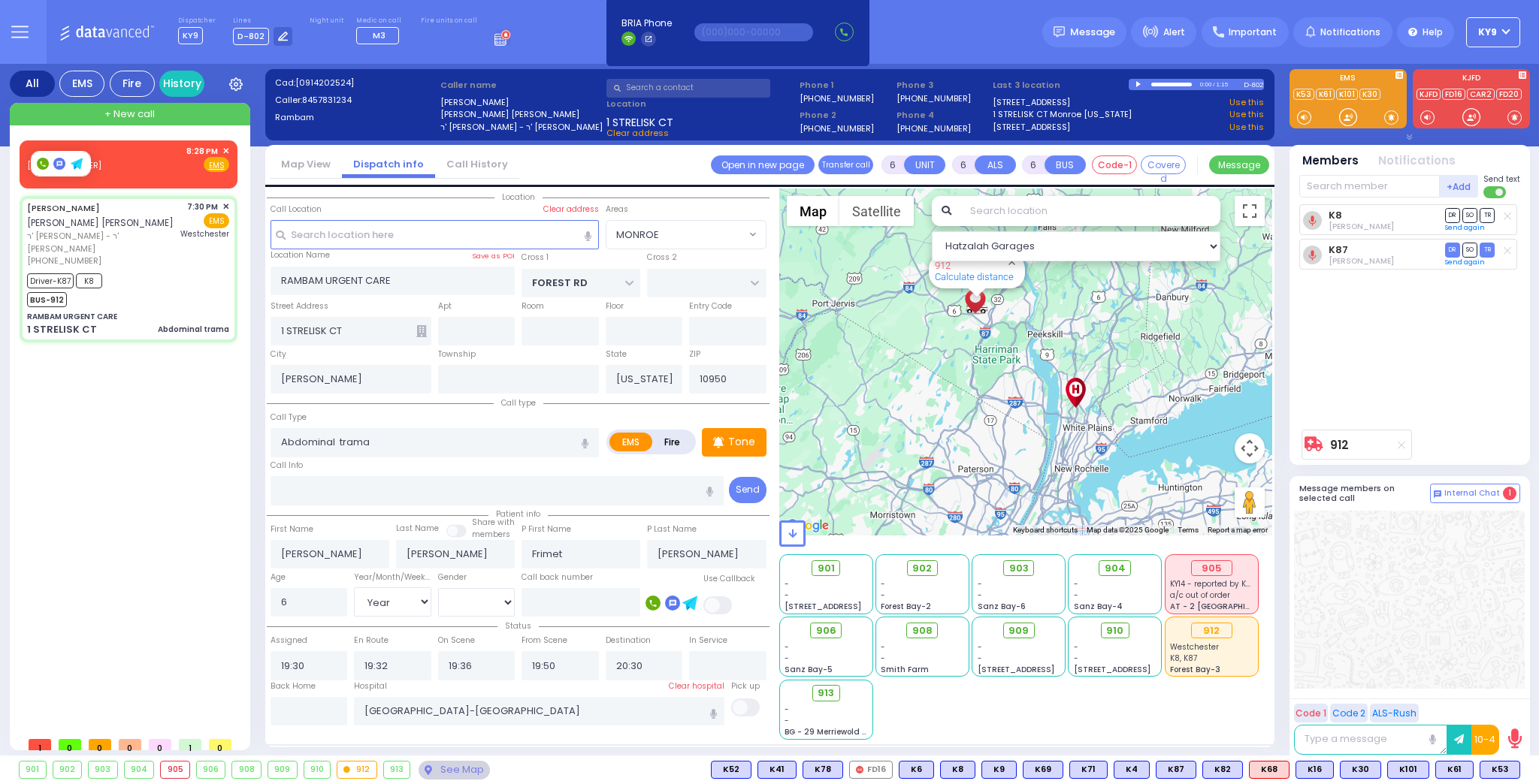
select select "[DEMOGRAPHIC_DATA]"
select select "Hatzalah Garages"
select select "MONROE"
click at [224, 149] on span "✕" at bounding box center [226, 151] width 7 height 13
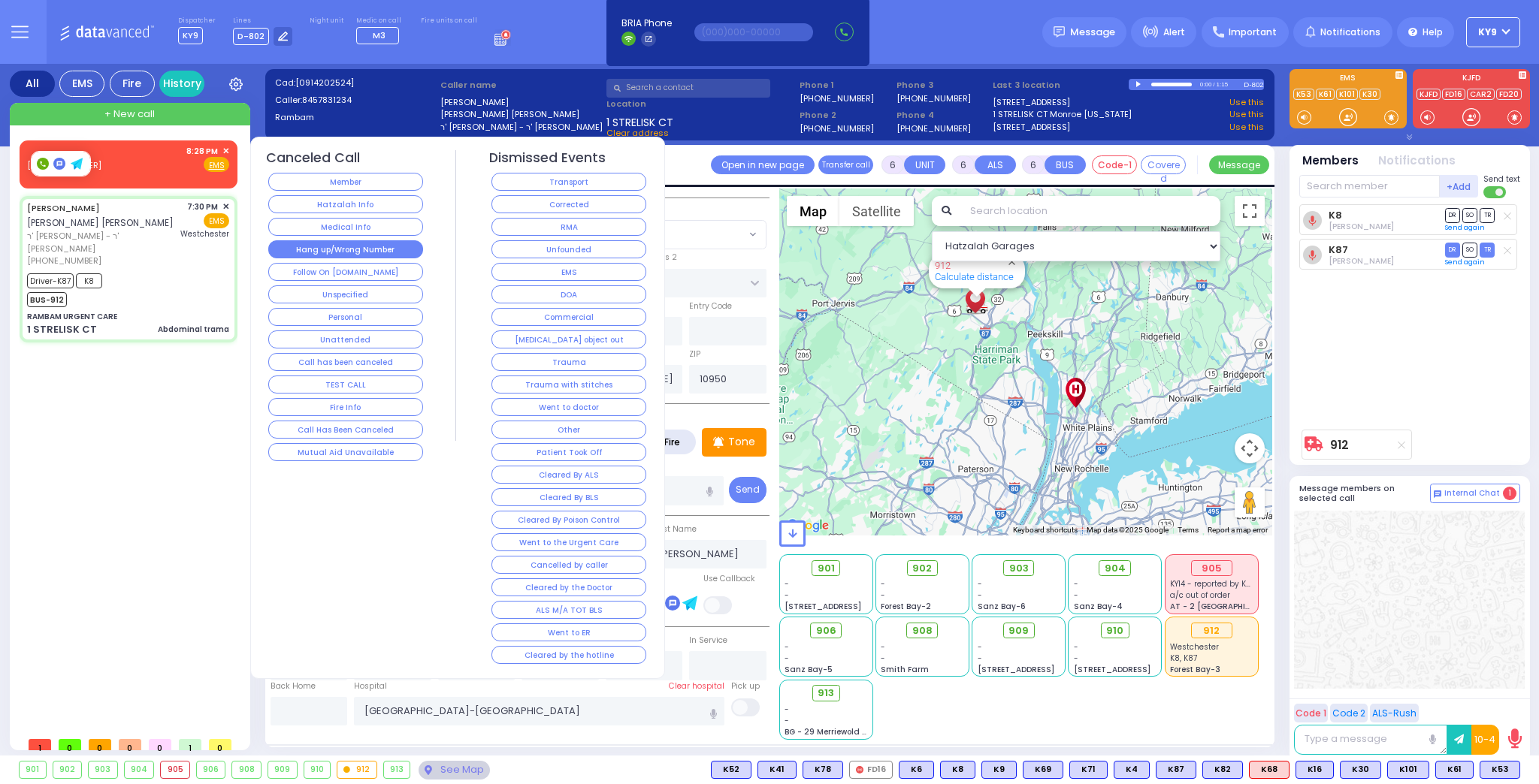
click at [321, 252] on button "Hang up/Wrong Number" at bounding box center [346, 249] width 155 height 18
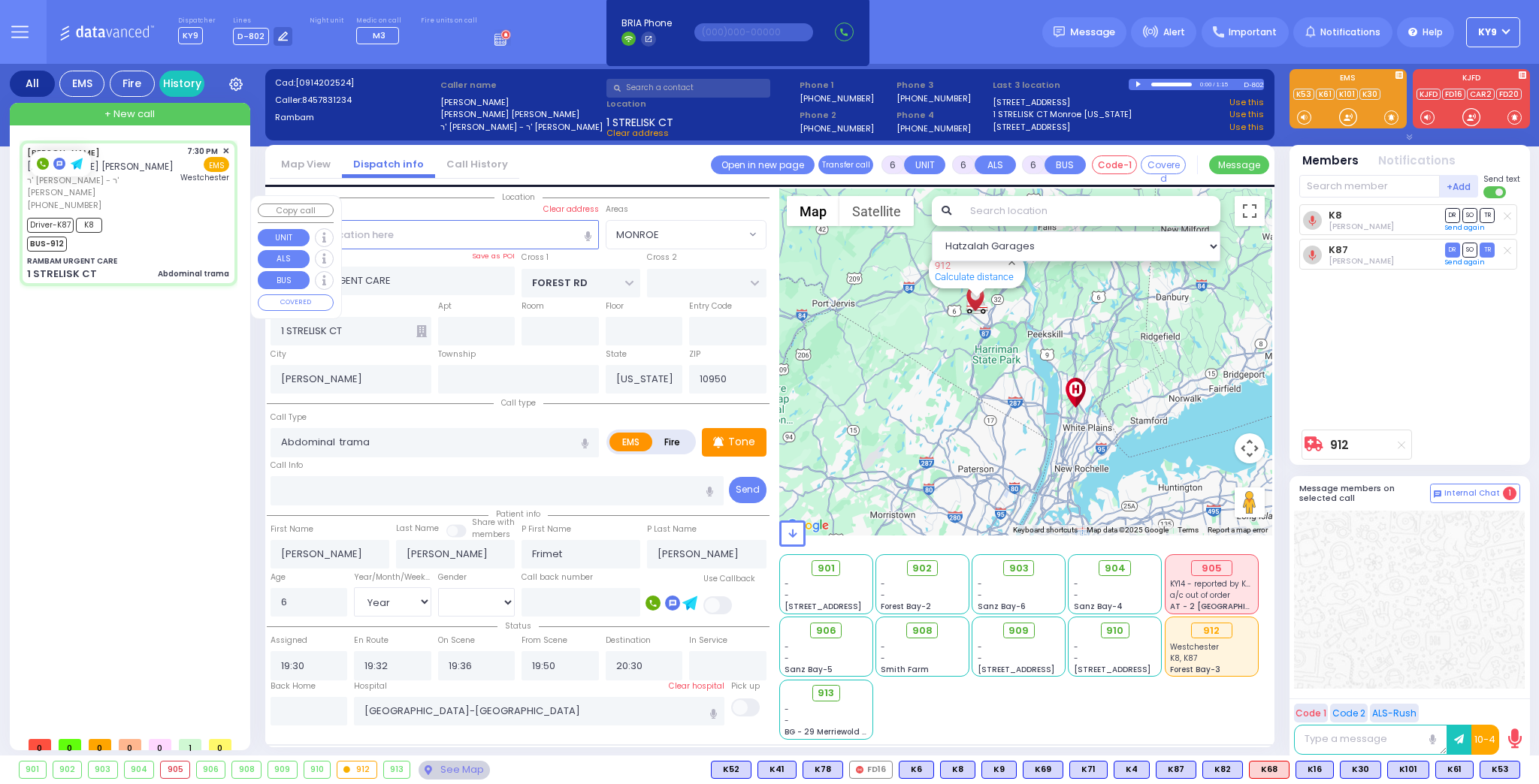
select select
radio input "true"
select select "Year"
select select "[DEMOGRAPHIC_DATA]"
select select "Hatzalah Garages"
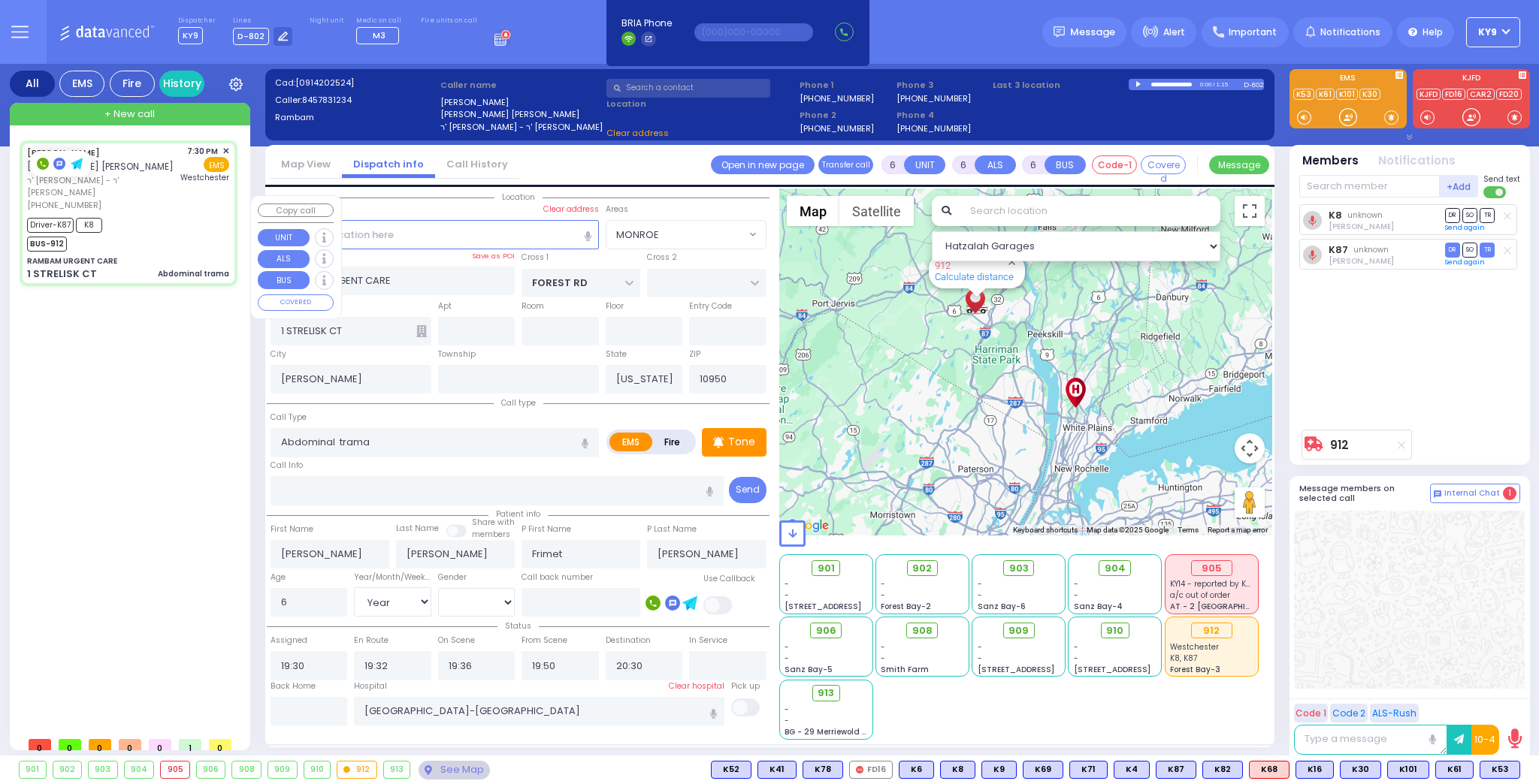
select select
radio input "true"
select select "Year"
select select "[DEMOGRAPHIC_DATA]"
select select "Hatzalah Garages"
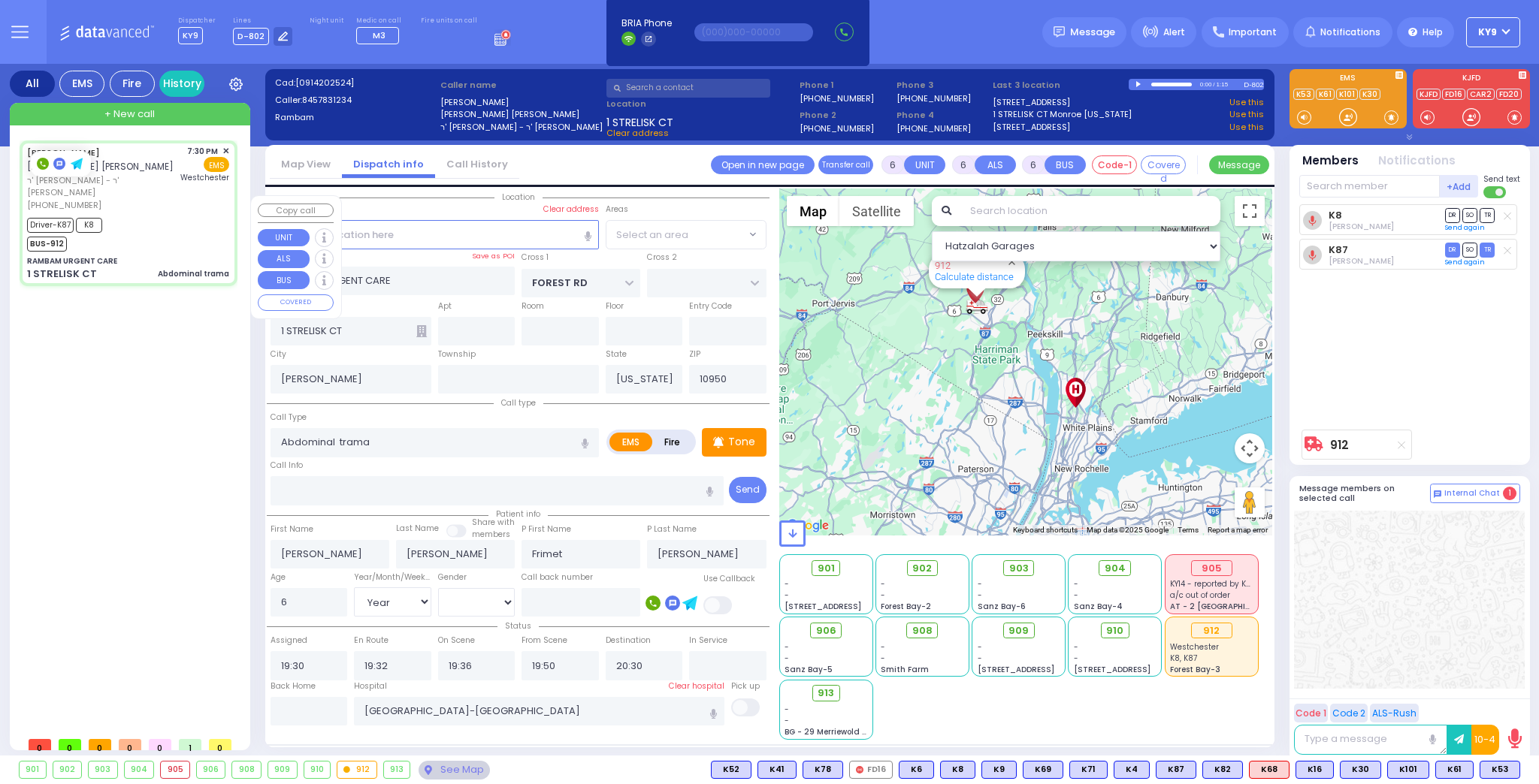
select select "MONROE"
select select
radio input "true"
select select "Year"
select select "[DEMOGRAPHIC_DATA]"
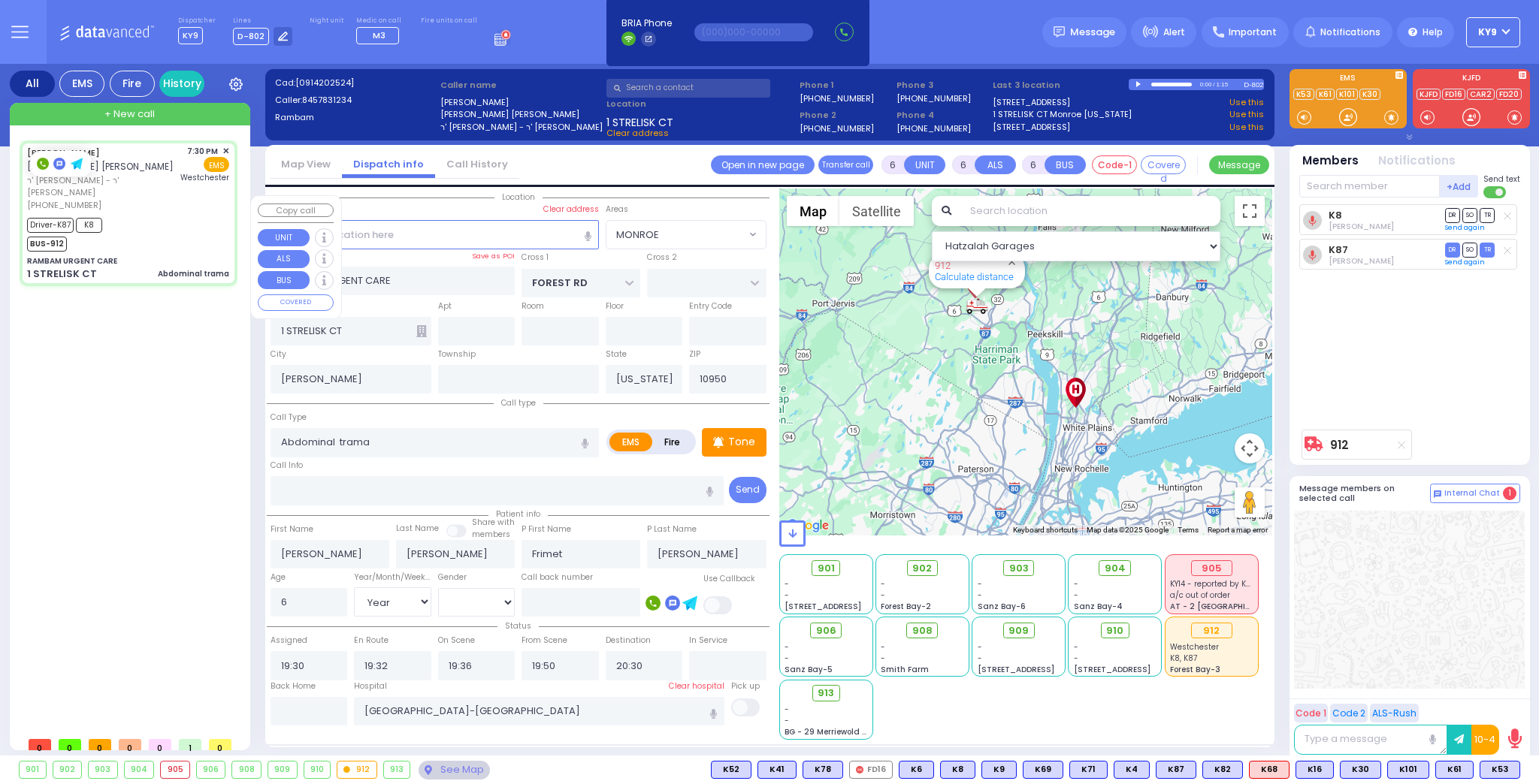
select select "Hatzalah Garages"
select select "MONROE"
select select
radio input "true"
select select "Year"
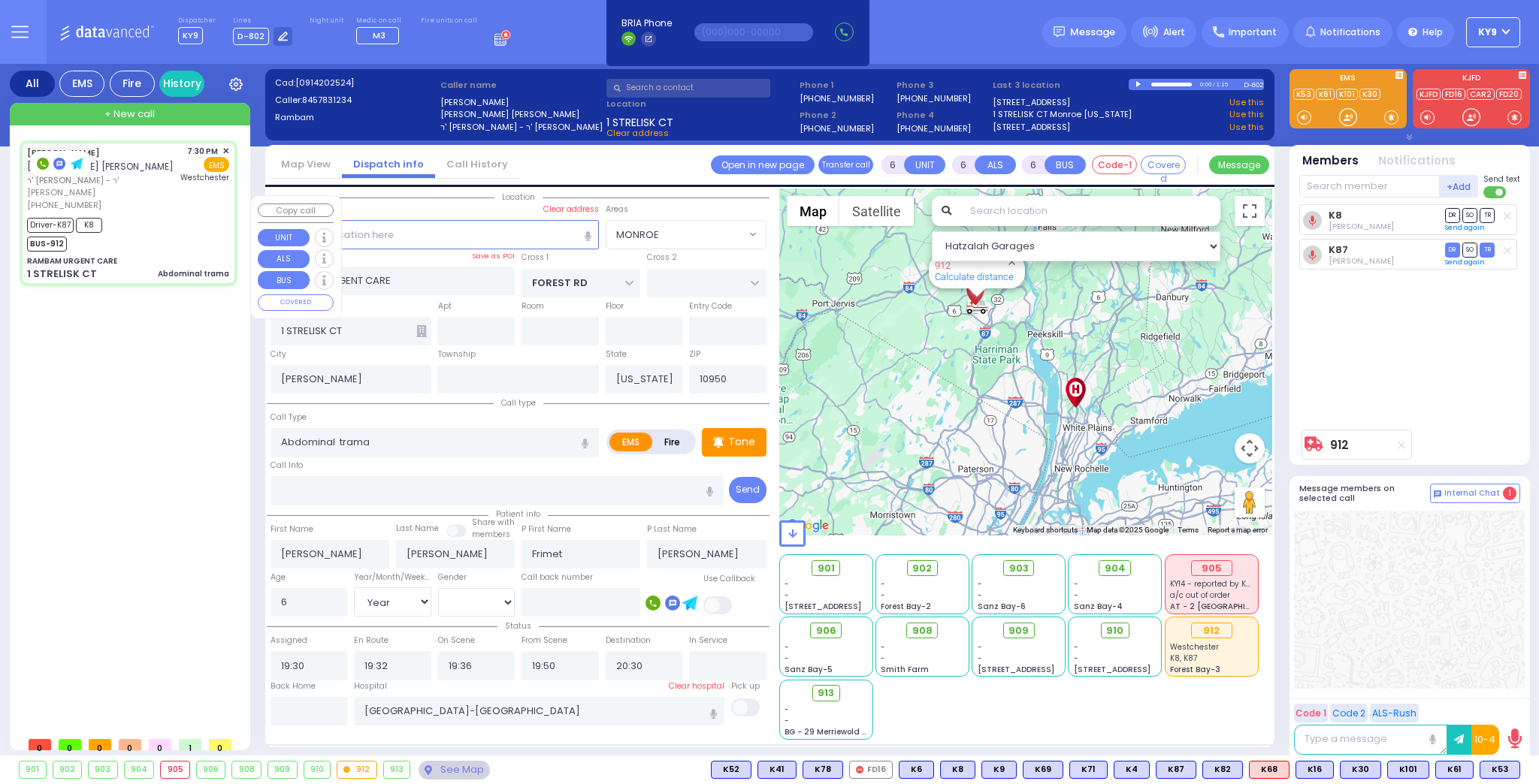
select select "[DEMOGRAPHIC_DATA]"
select select "Hatzalah Garages"
select select "MONROE"
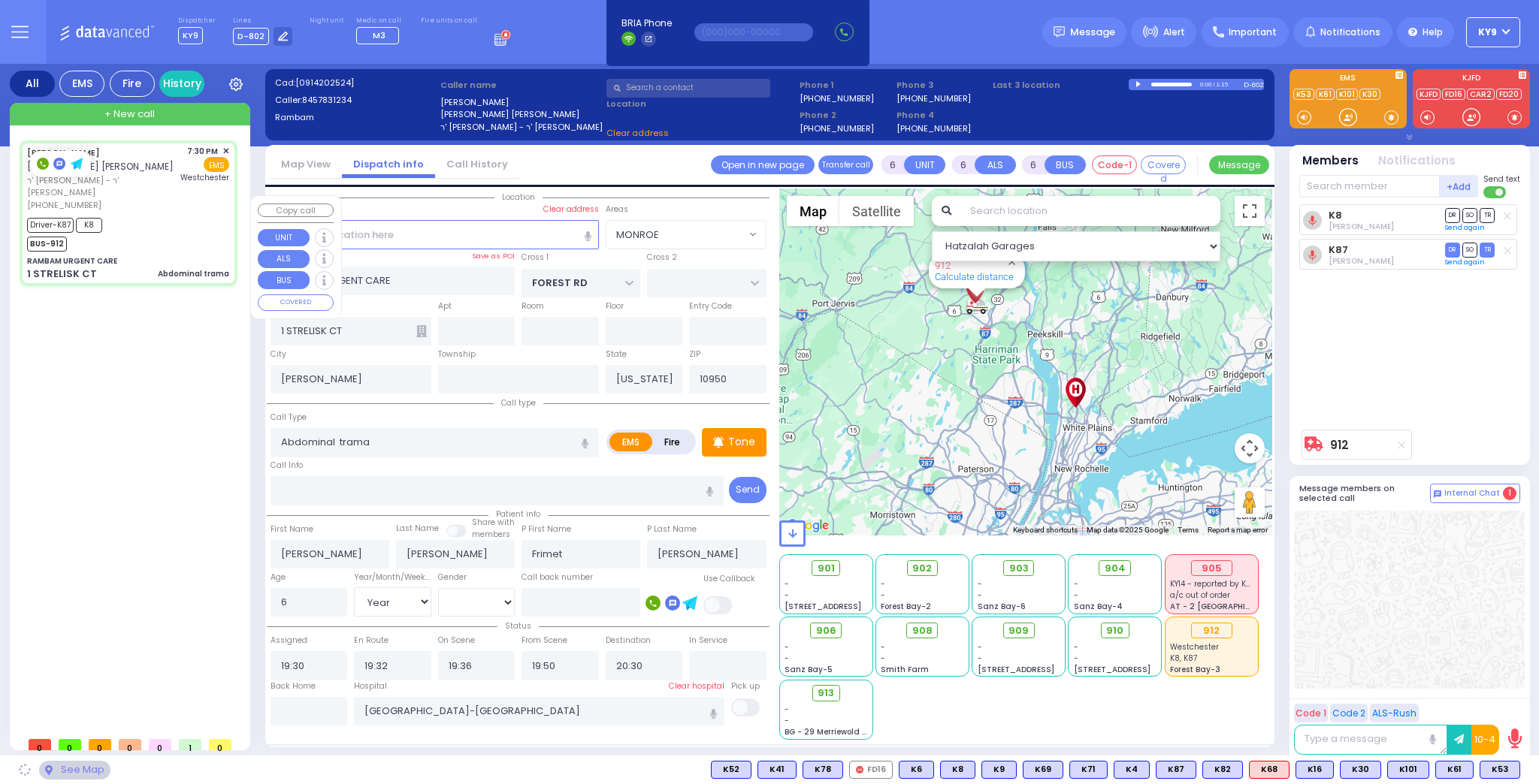
select select
radio input "true"
select select "Year"
select select "[DEMOGRAPHIC_DATA]"
select select "Hatzalah Garages"
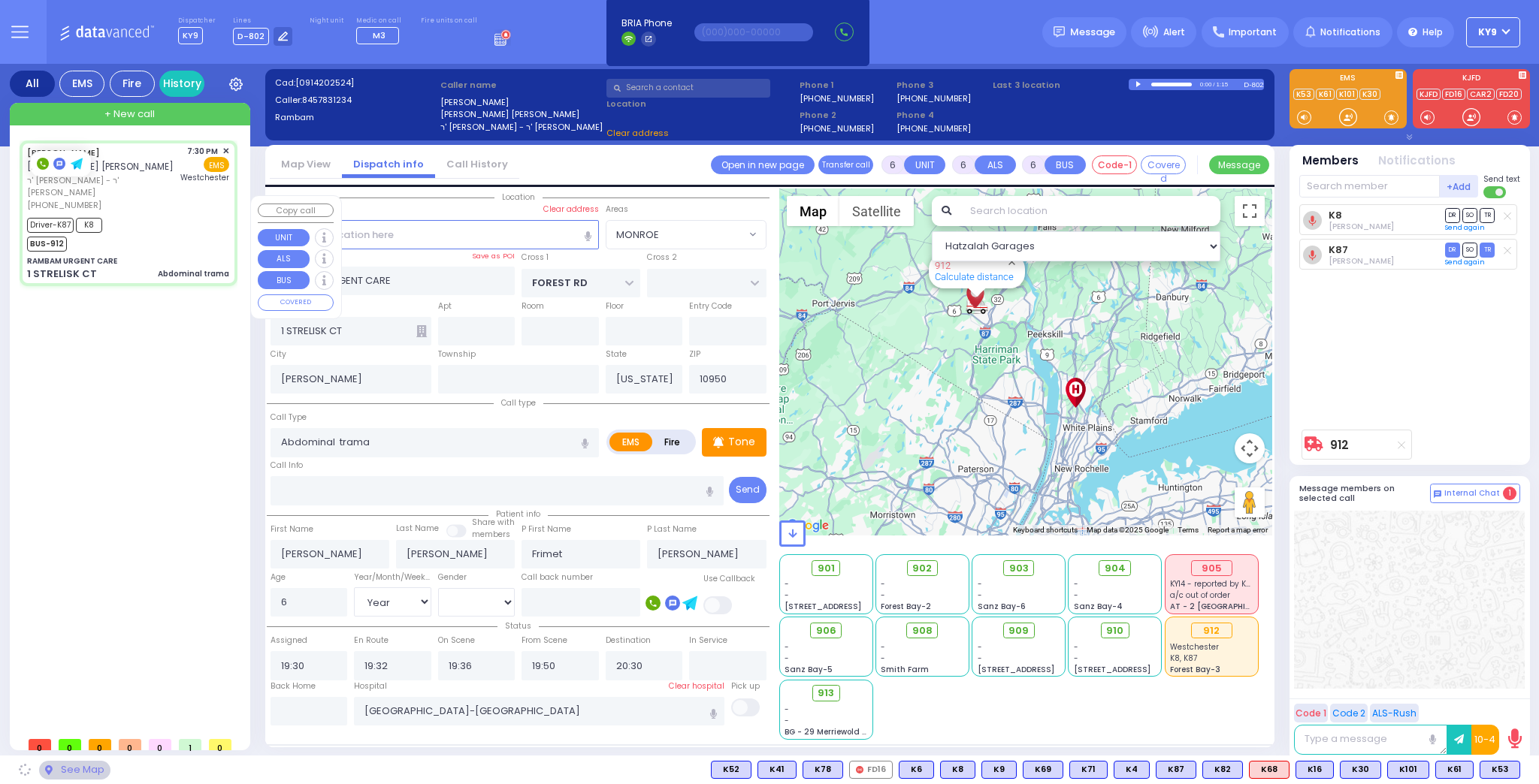
select select "MONROE"
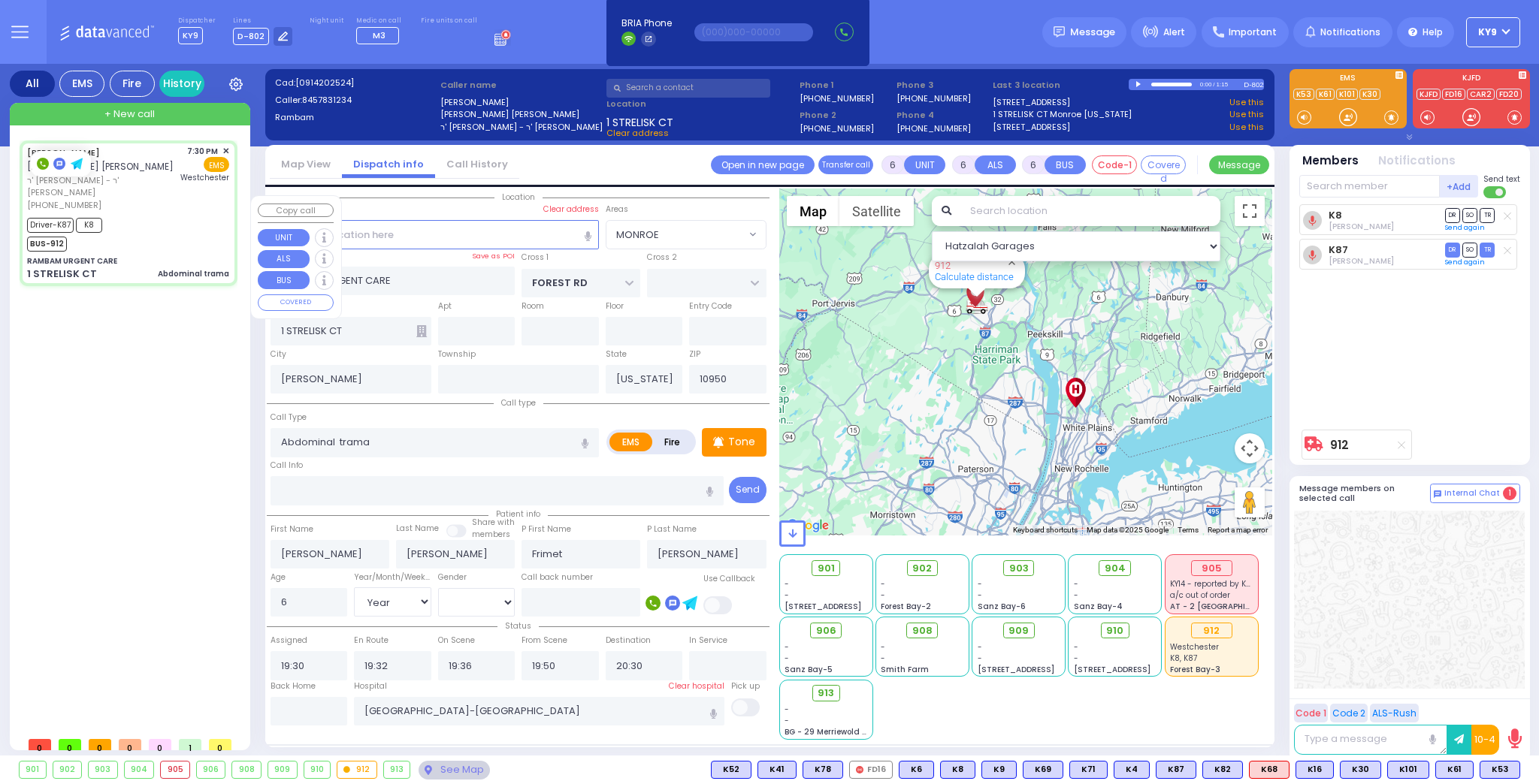
select select
radio input "true"
select select "Year"
select select "[DEMOGRAPHIC_DATA]"
select select "Hatzalah Garages"
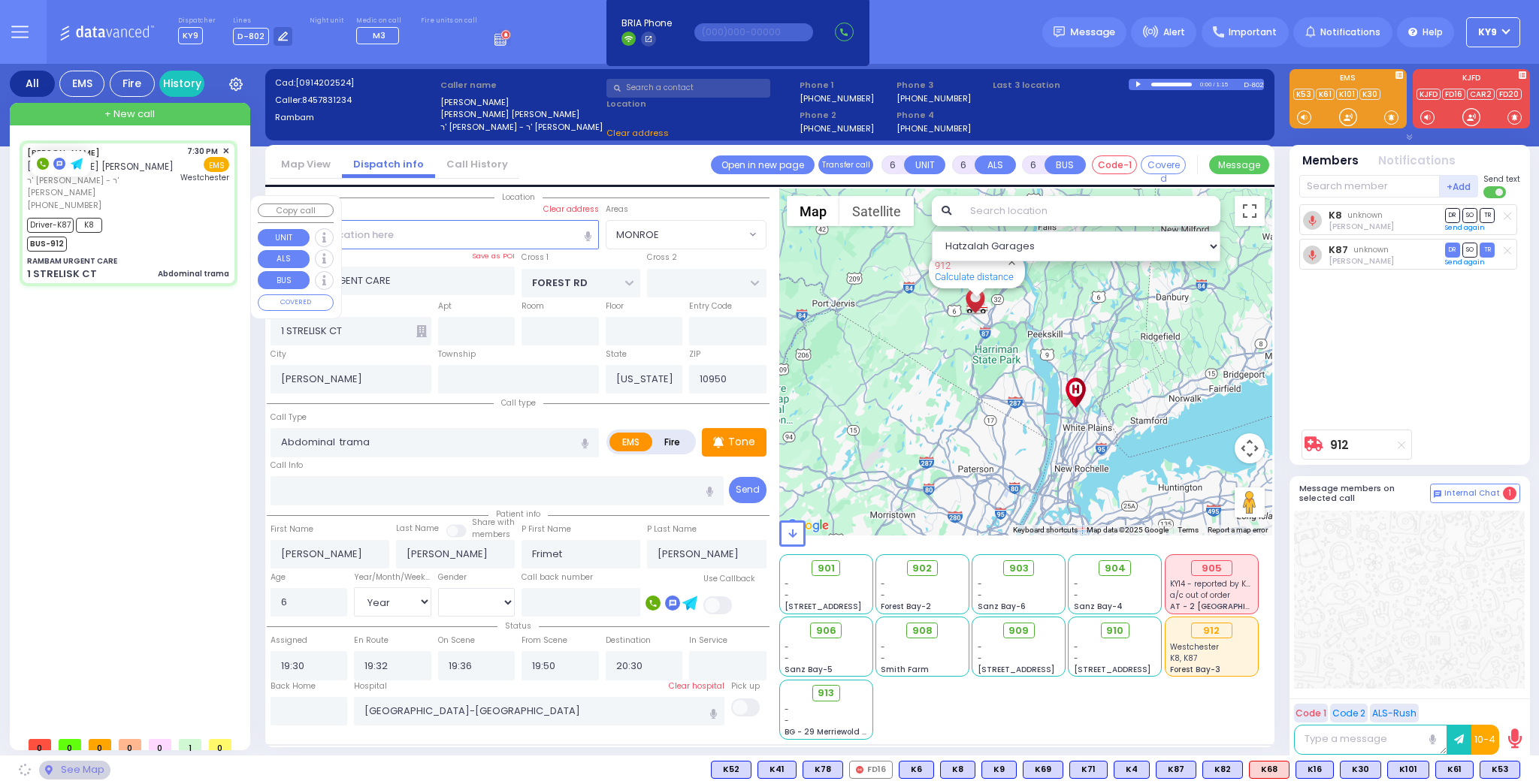
select select "MONROE"
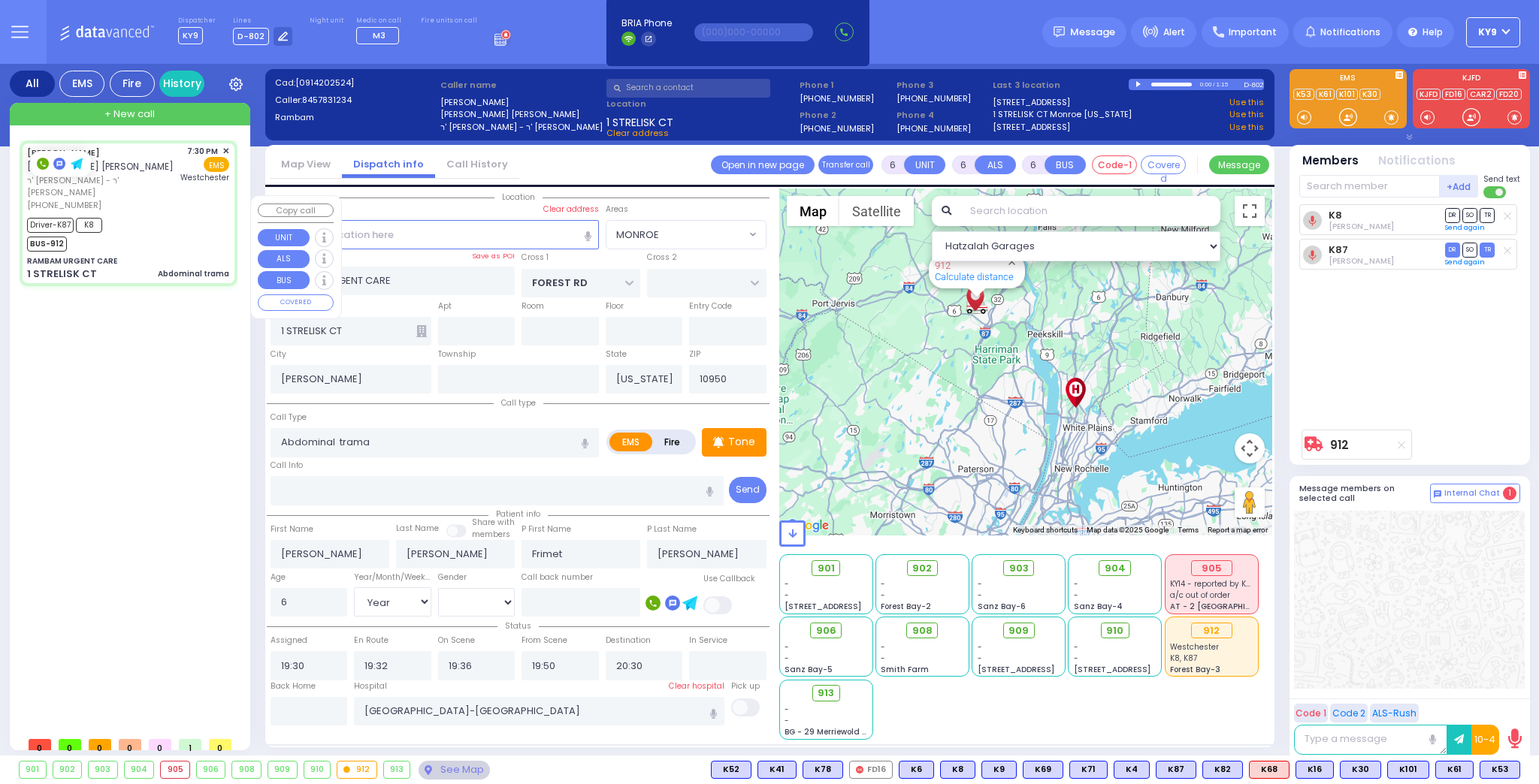
select select
radio input "true"
select select "Year"
select select "[DEMOGRAPHIC_DATA]"
select select "Hatzalah Garages"
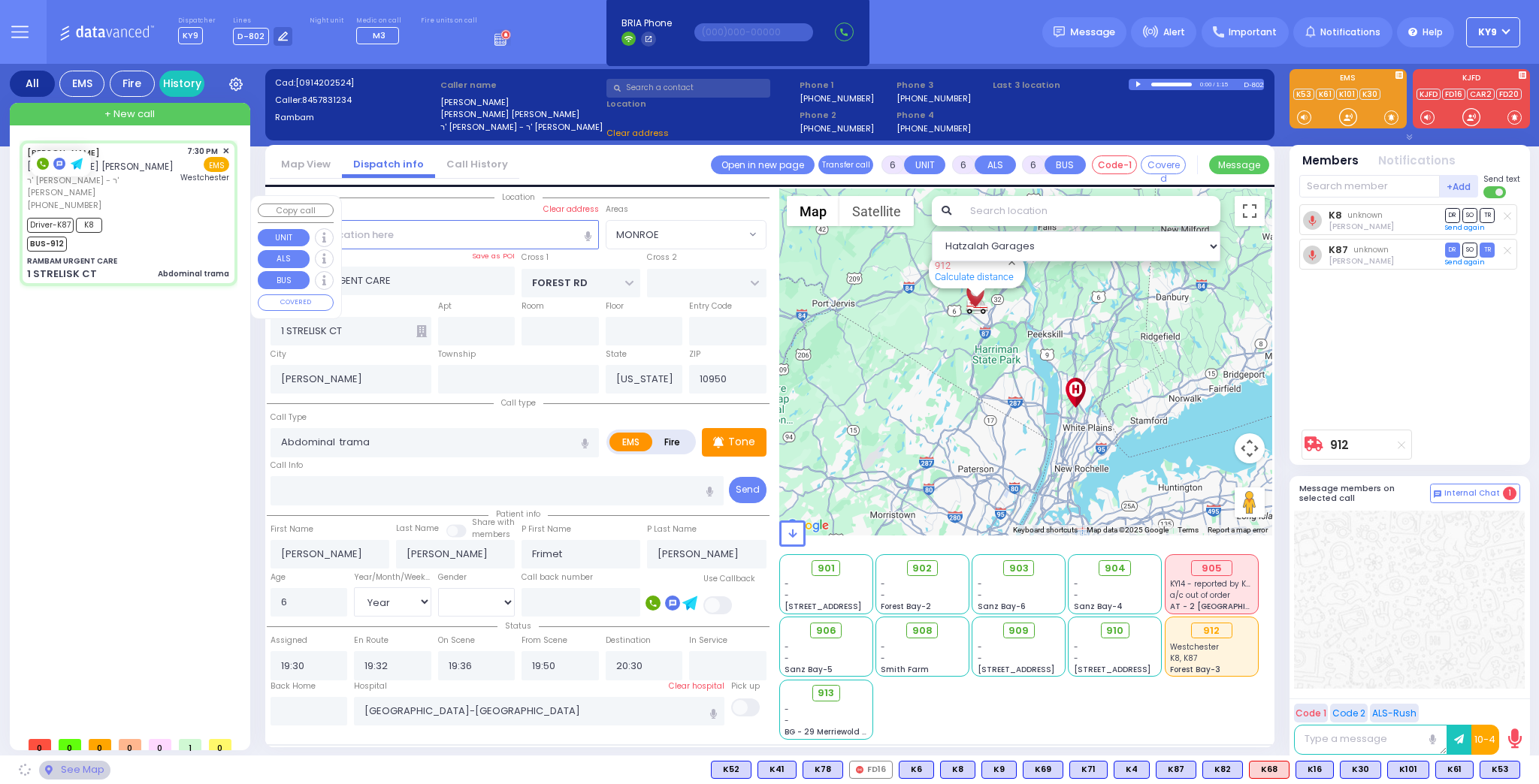
select select "MONROE"
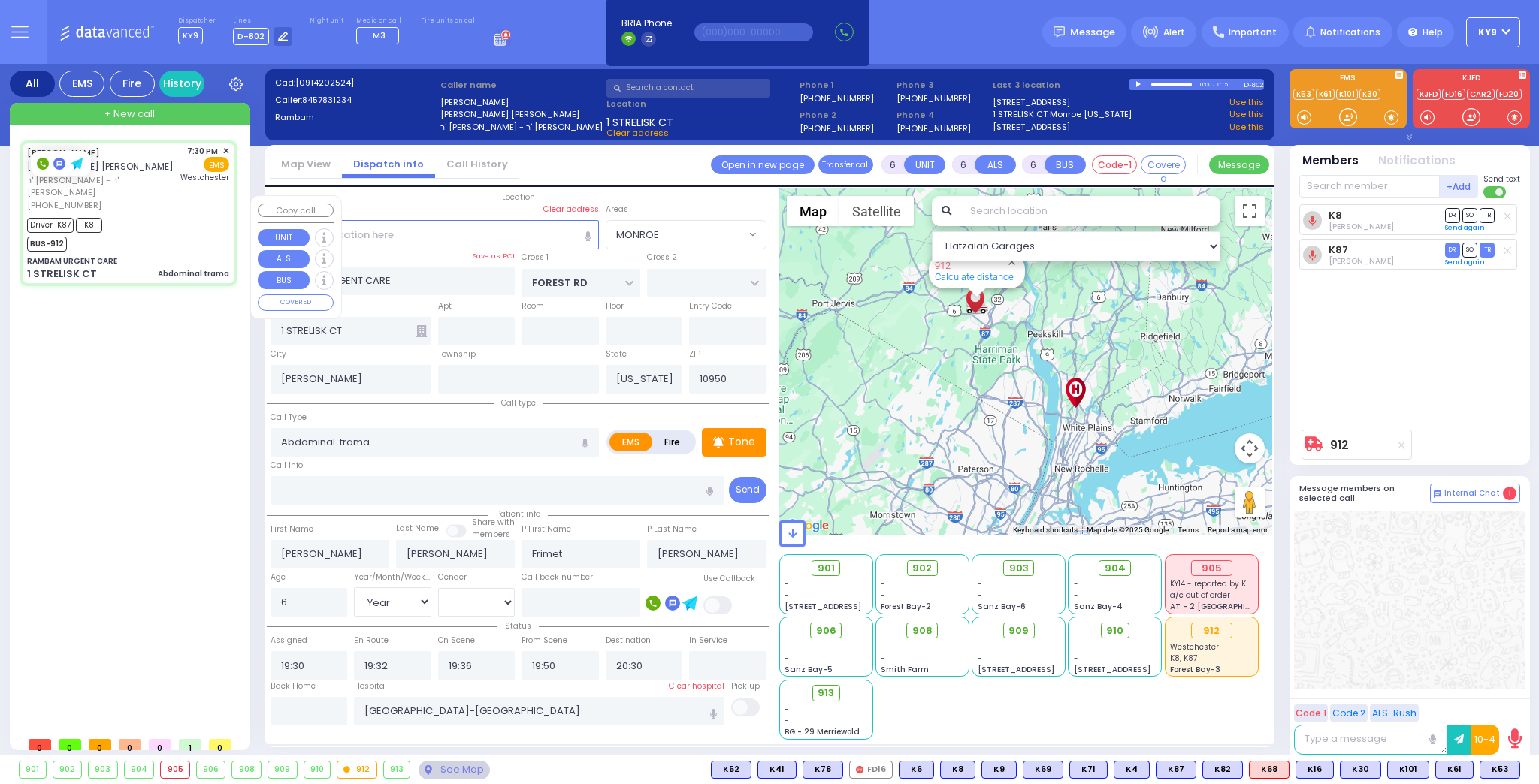
select select
radio input "true"
select select "Year"
select select "[DEMOGRAPHIC_DATA]"
select select "Hatzalah Garages"
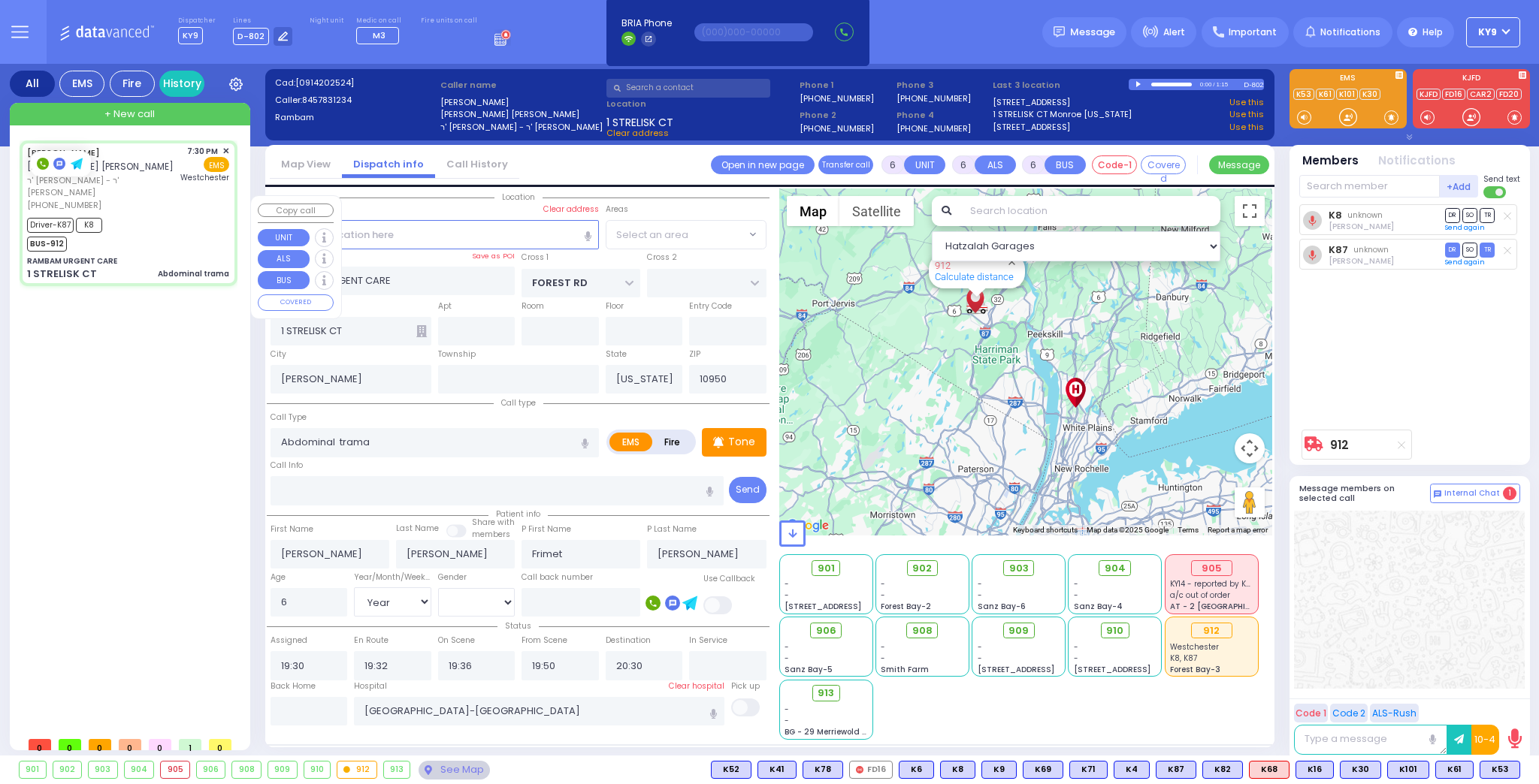
select select "MONROE"
select select
radio input "true"
select select "Year"
select select "[DEMOGRAPHIC_DATA]"
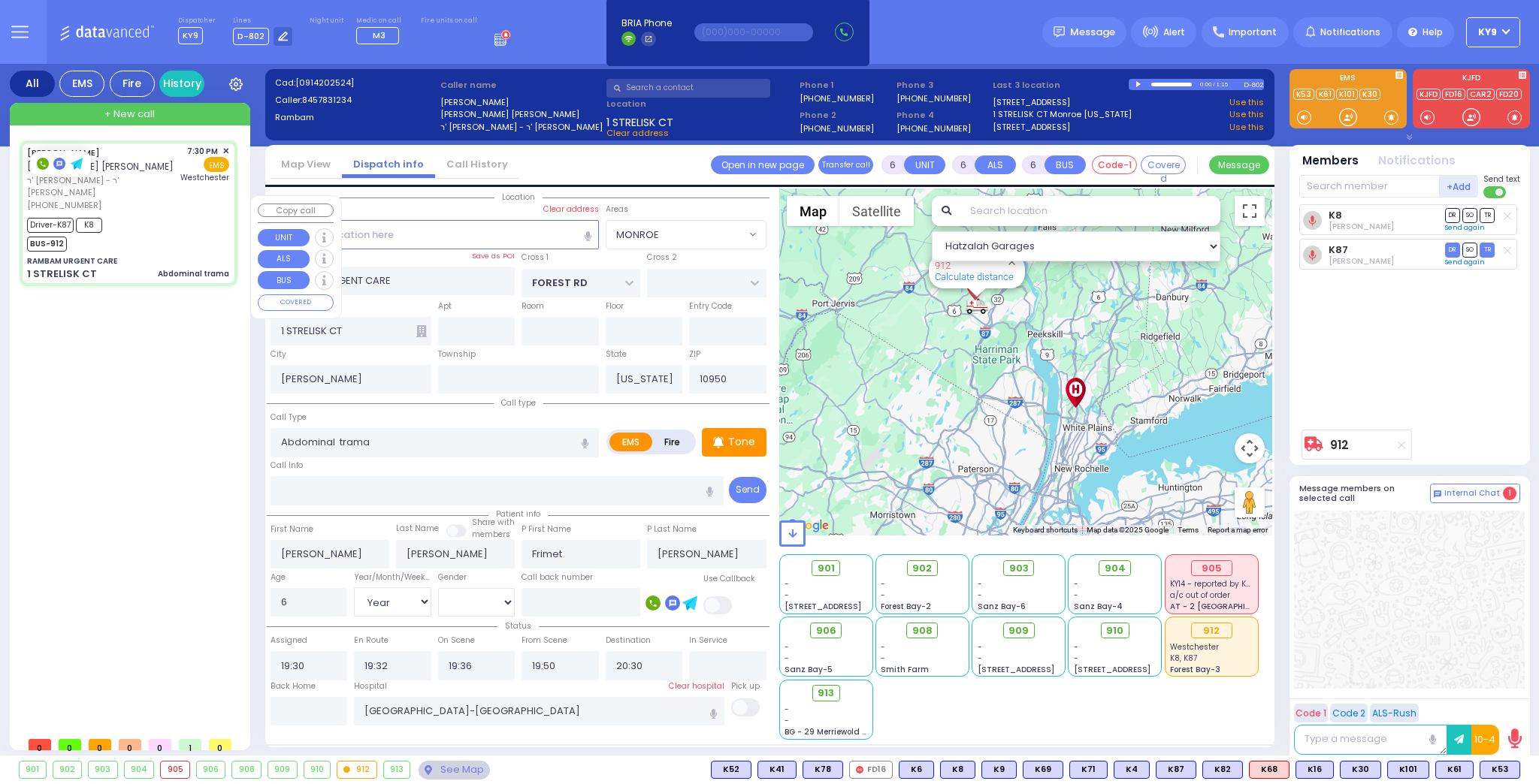
select select "Hatzalah Garages"
select select "MONROE"
select select
radio input "true"
select select "Year"
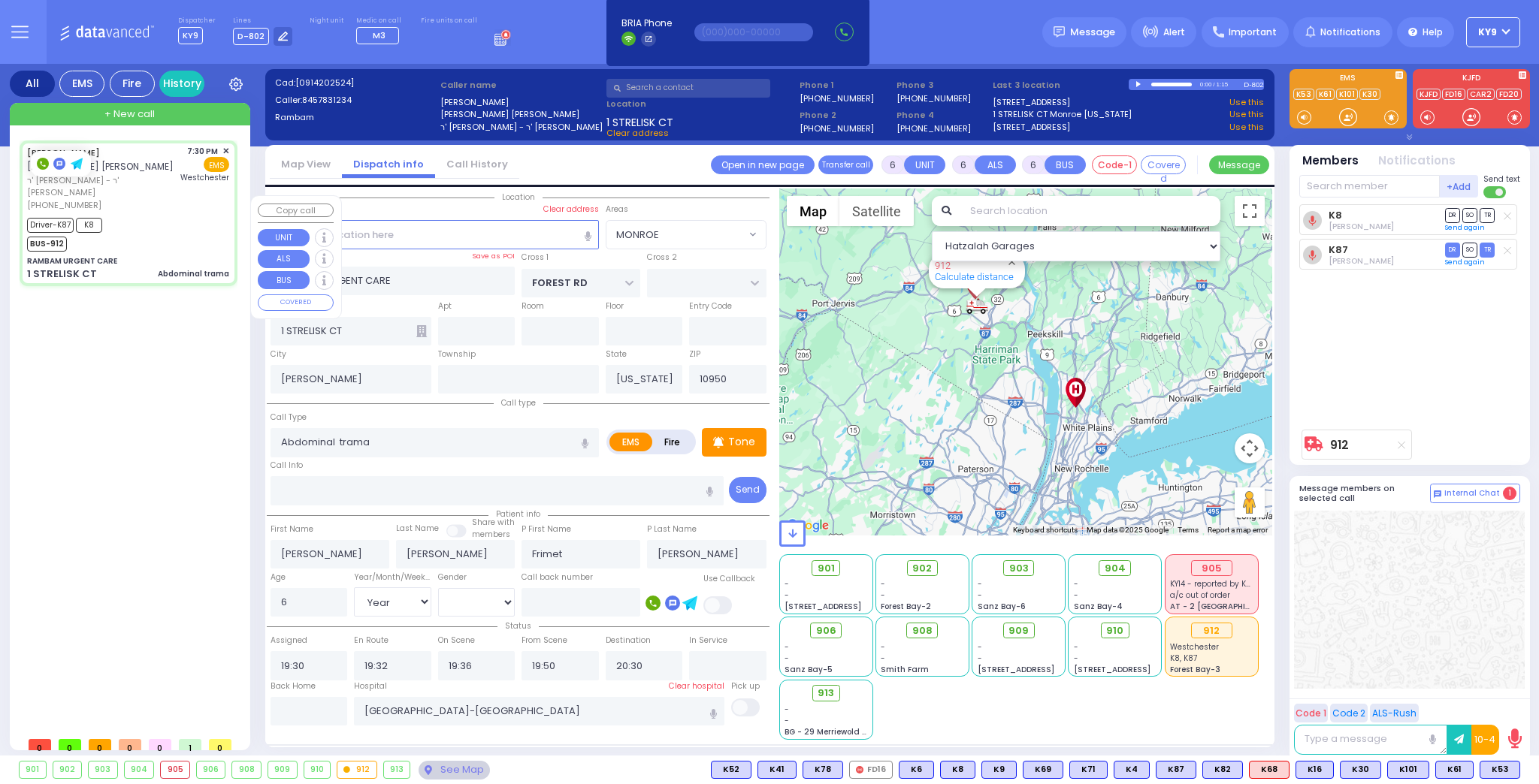
select select "[DEMOGRAPHIC_DATA]"
select select "Hatzalah Garages"
select select "MONROE"
select select
radio input "true"
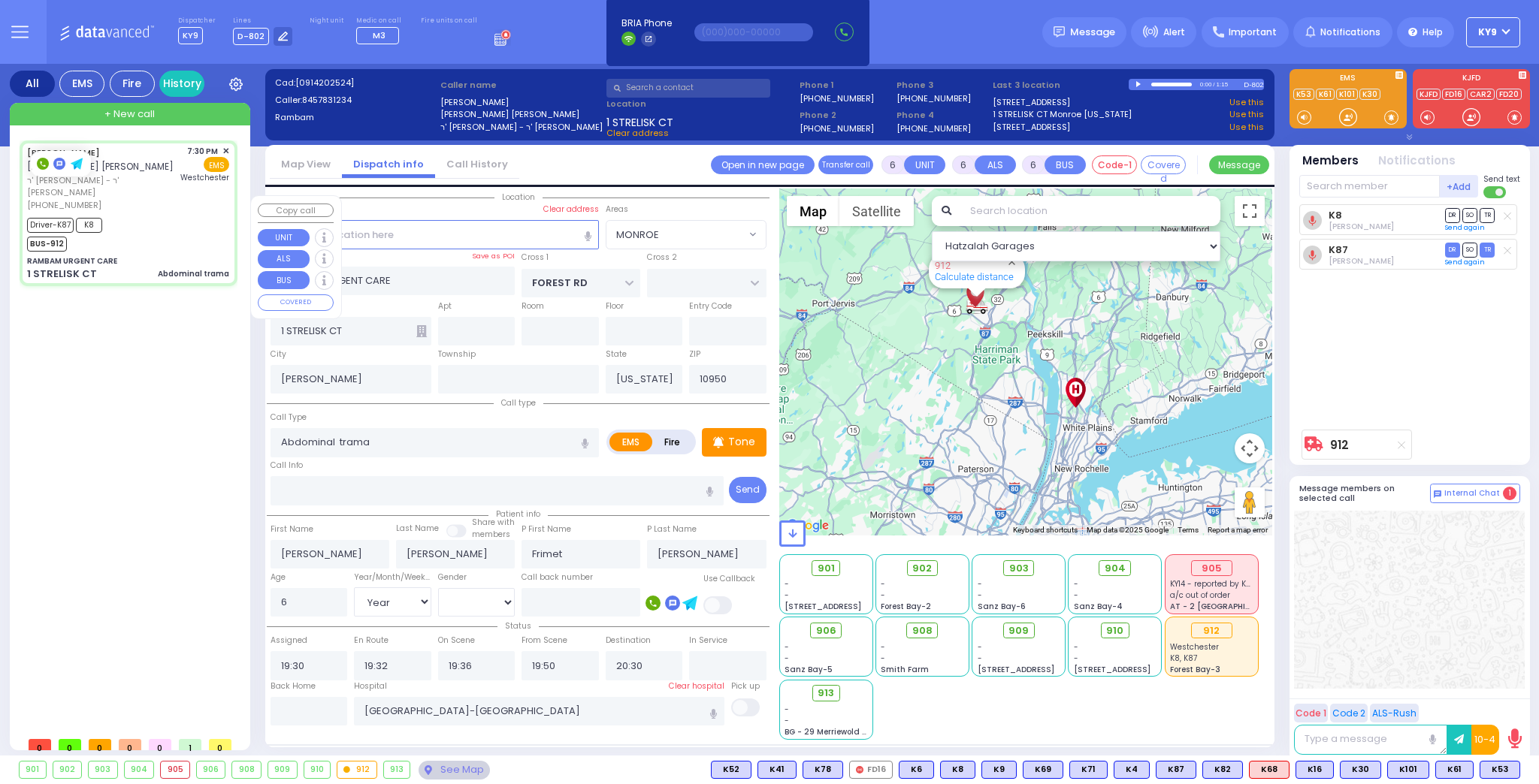
select select "Year"
select select "[DEMOGRAPHIC_DATA]"
select select "Hatzalah Garages"
select select "MONROE"
select select
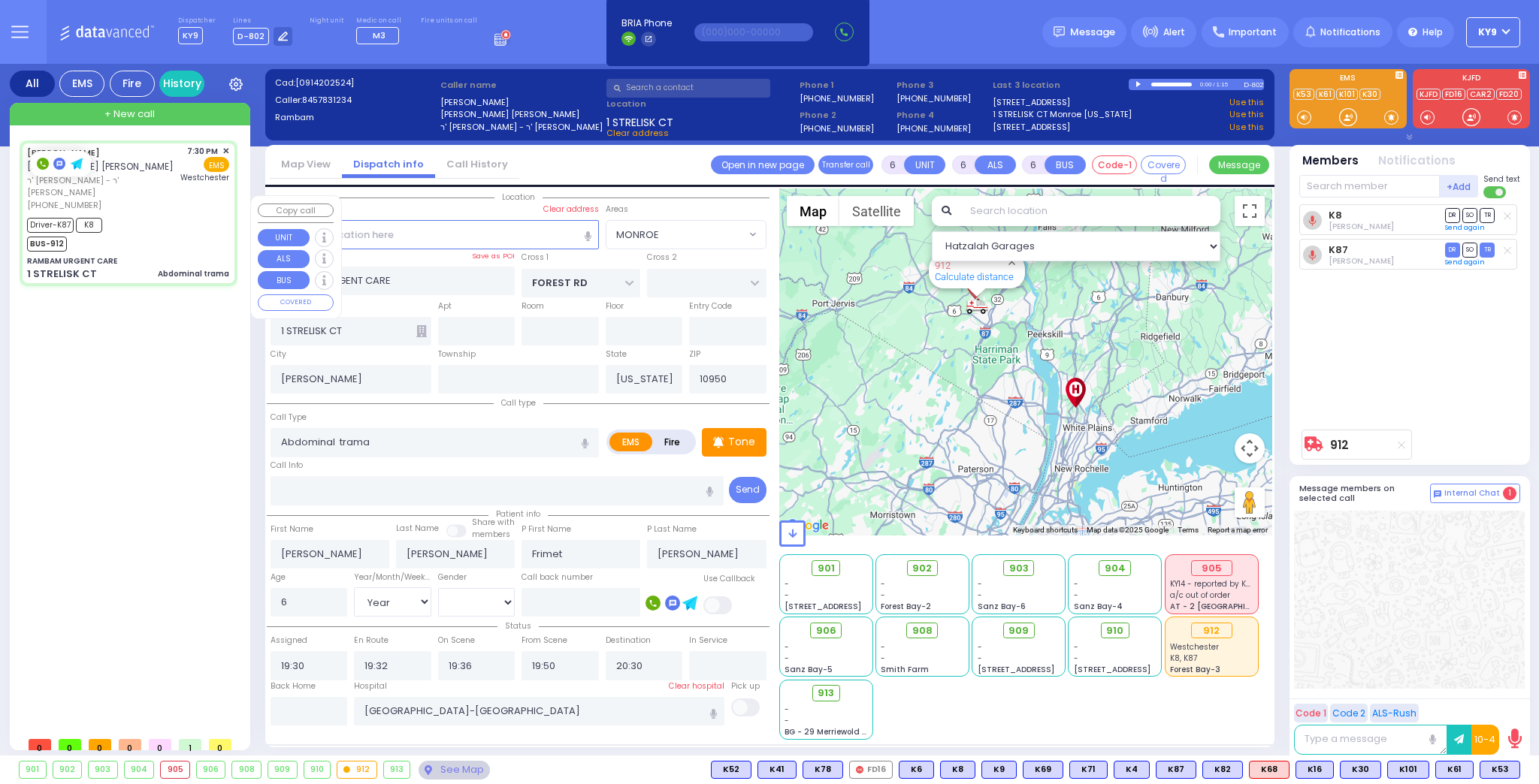
radio input "true"
select select "Year"
select select "[DEMOGRAPHIC_DATA]"
select select "Hatzalah Garages"
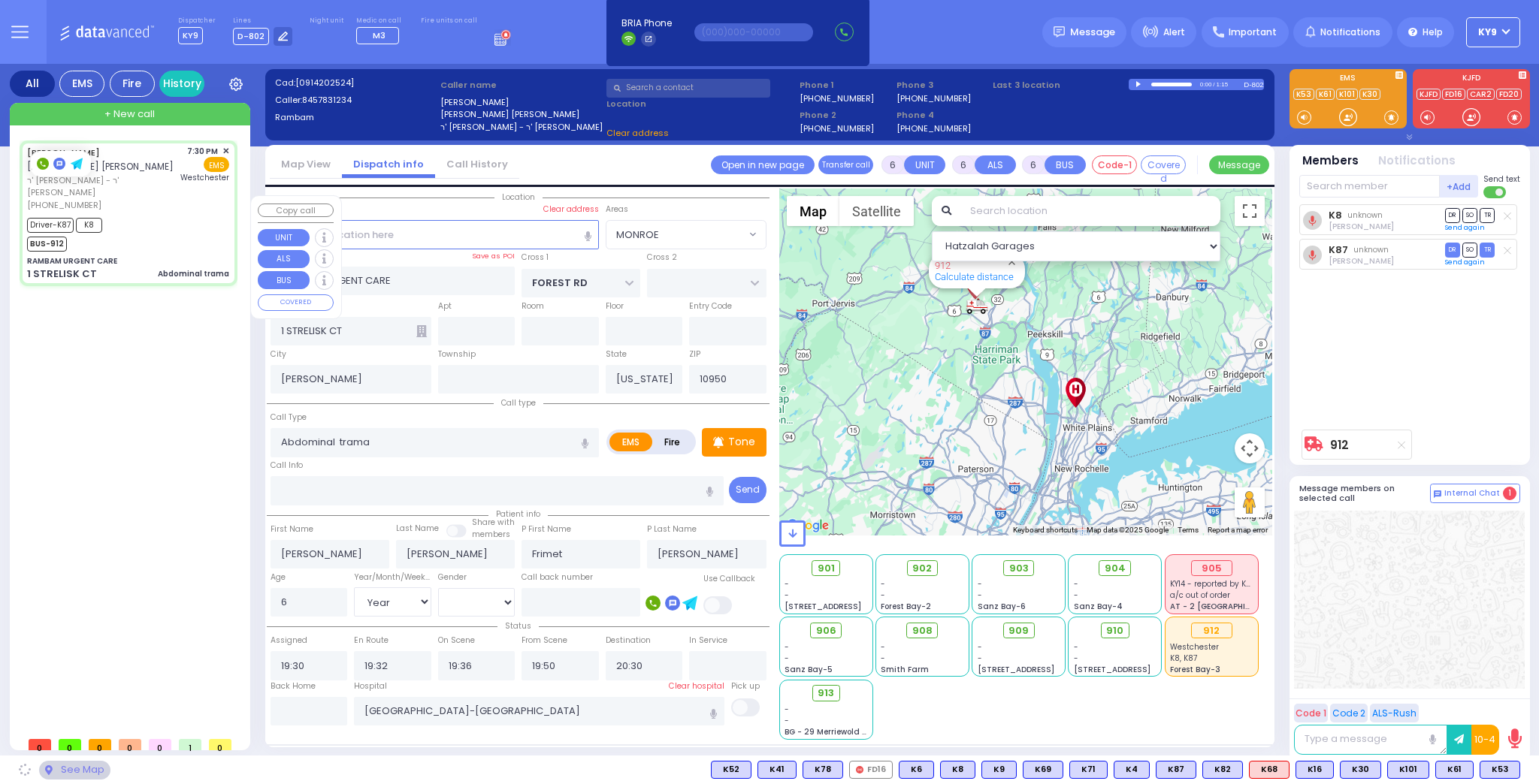
select select "MONROE"
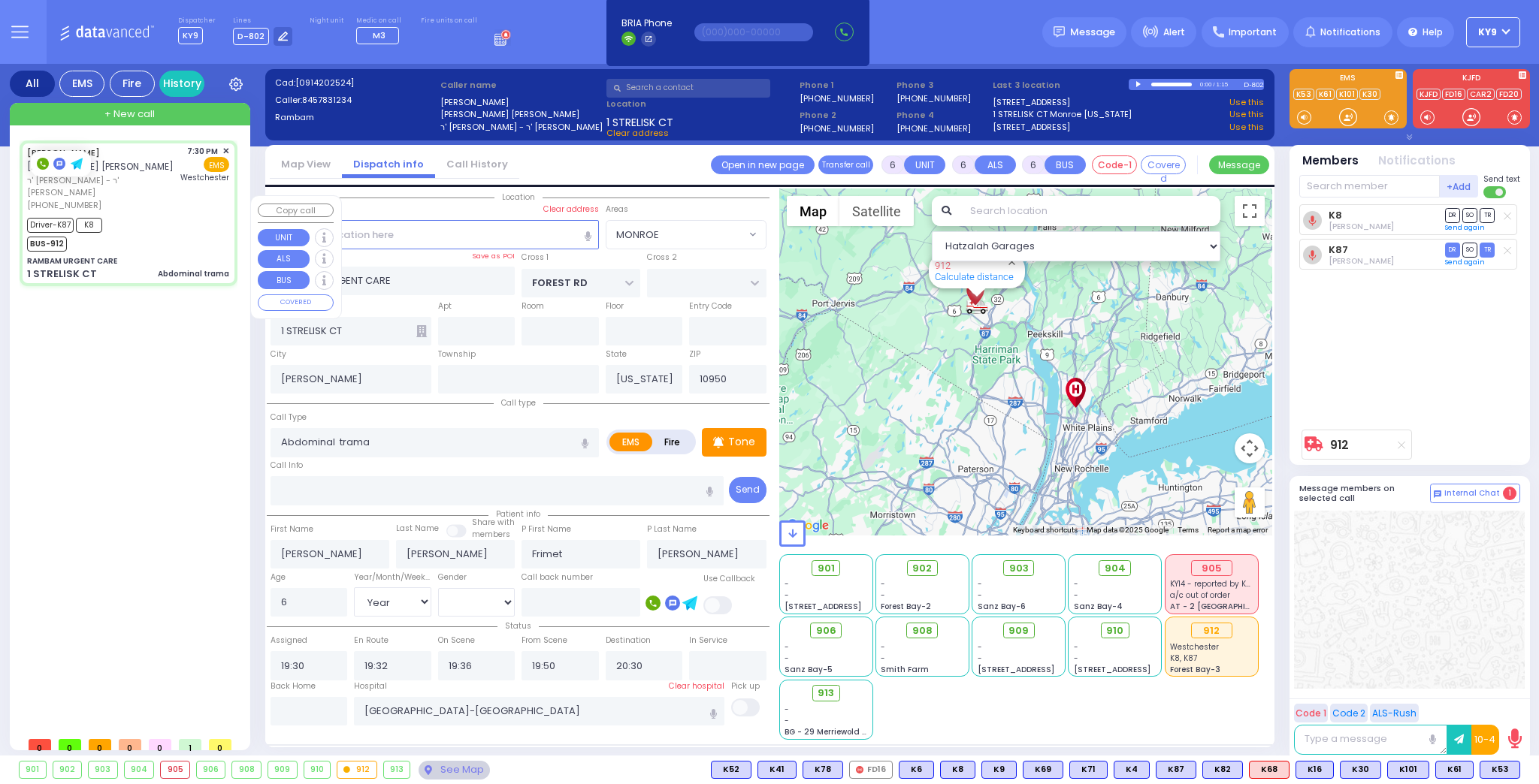
select select
radio input "true"
click at [124, 114] on span "+ New call" at bounding box center [130, 114] width 50 height 15
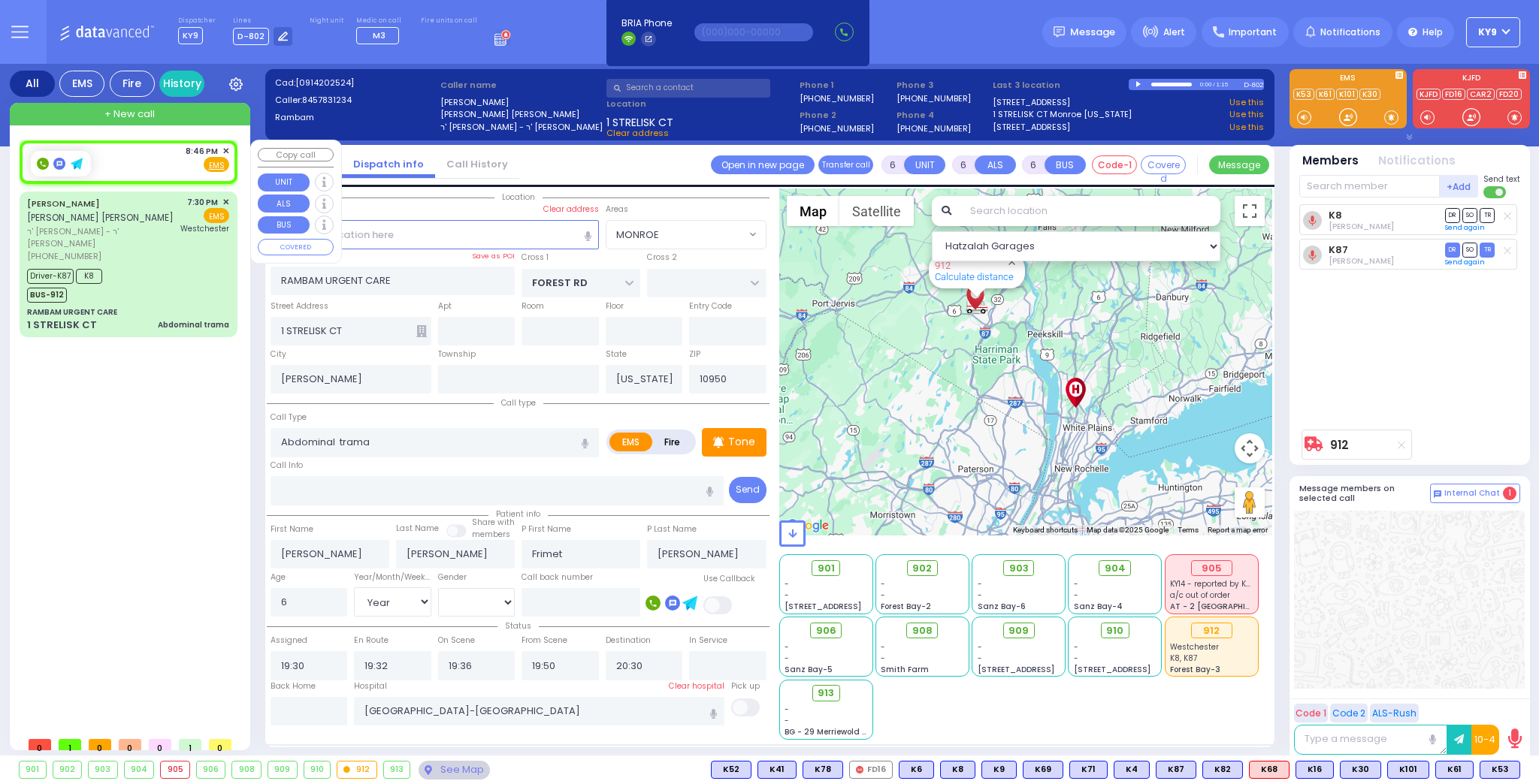
click at [109, 162] on div "8:46 PM ✕ Fire EMS" at bounding box center [127, 159] width 202 height 27
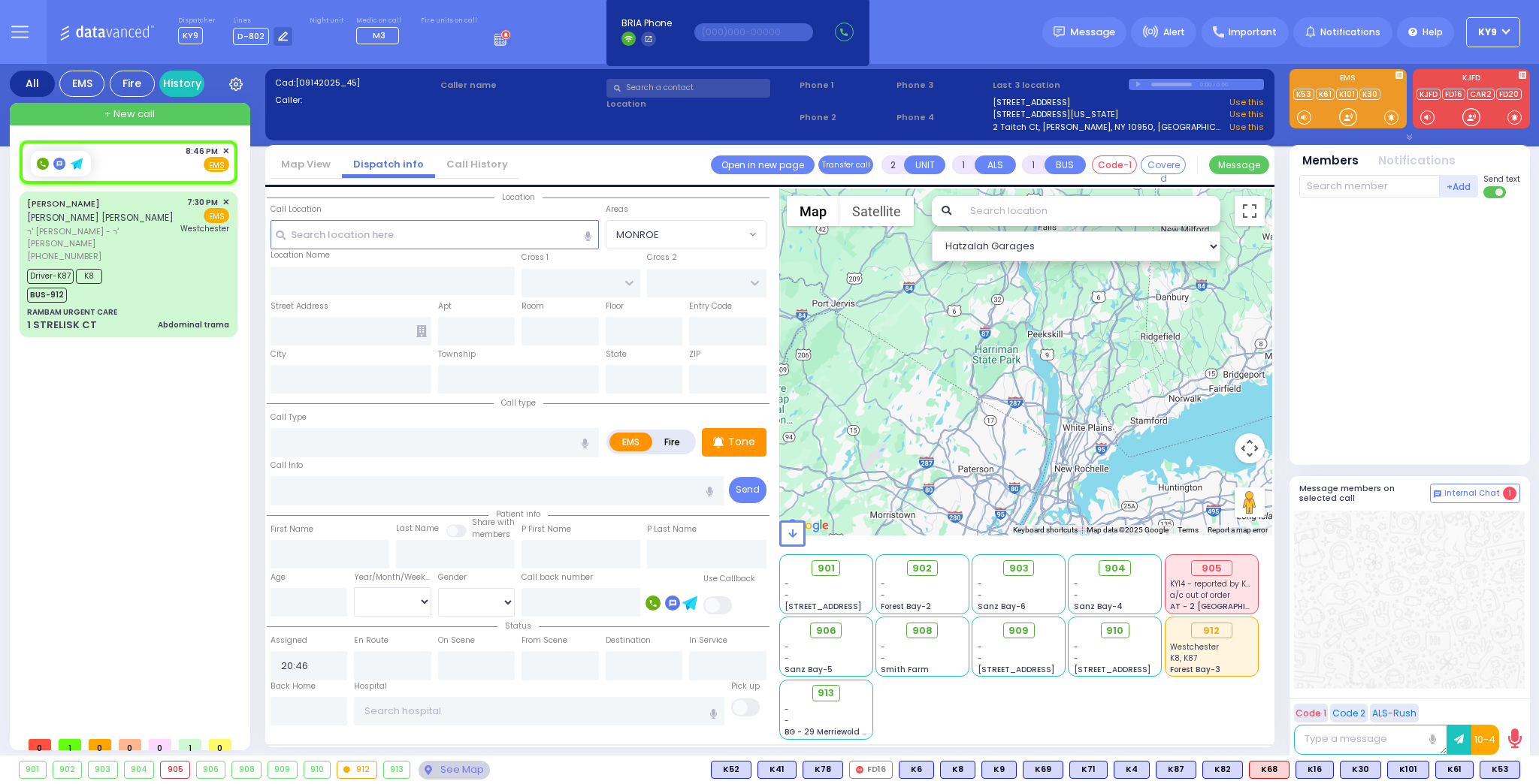
click at [656, 88] on input "text" at bounding box center [688, 88] width 164 height 19
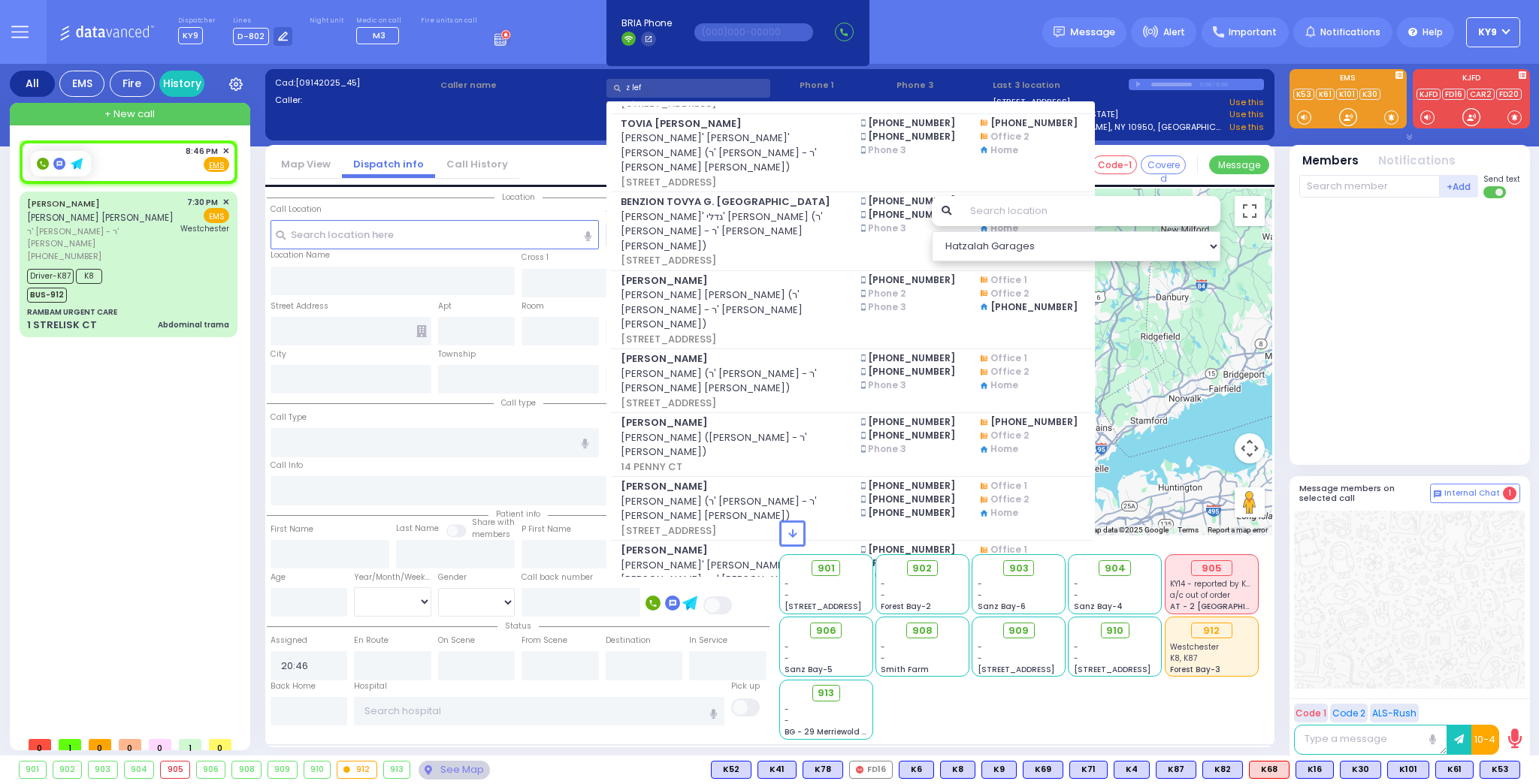
scroll to position [601, 0]
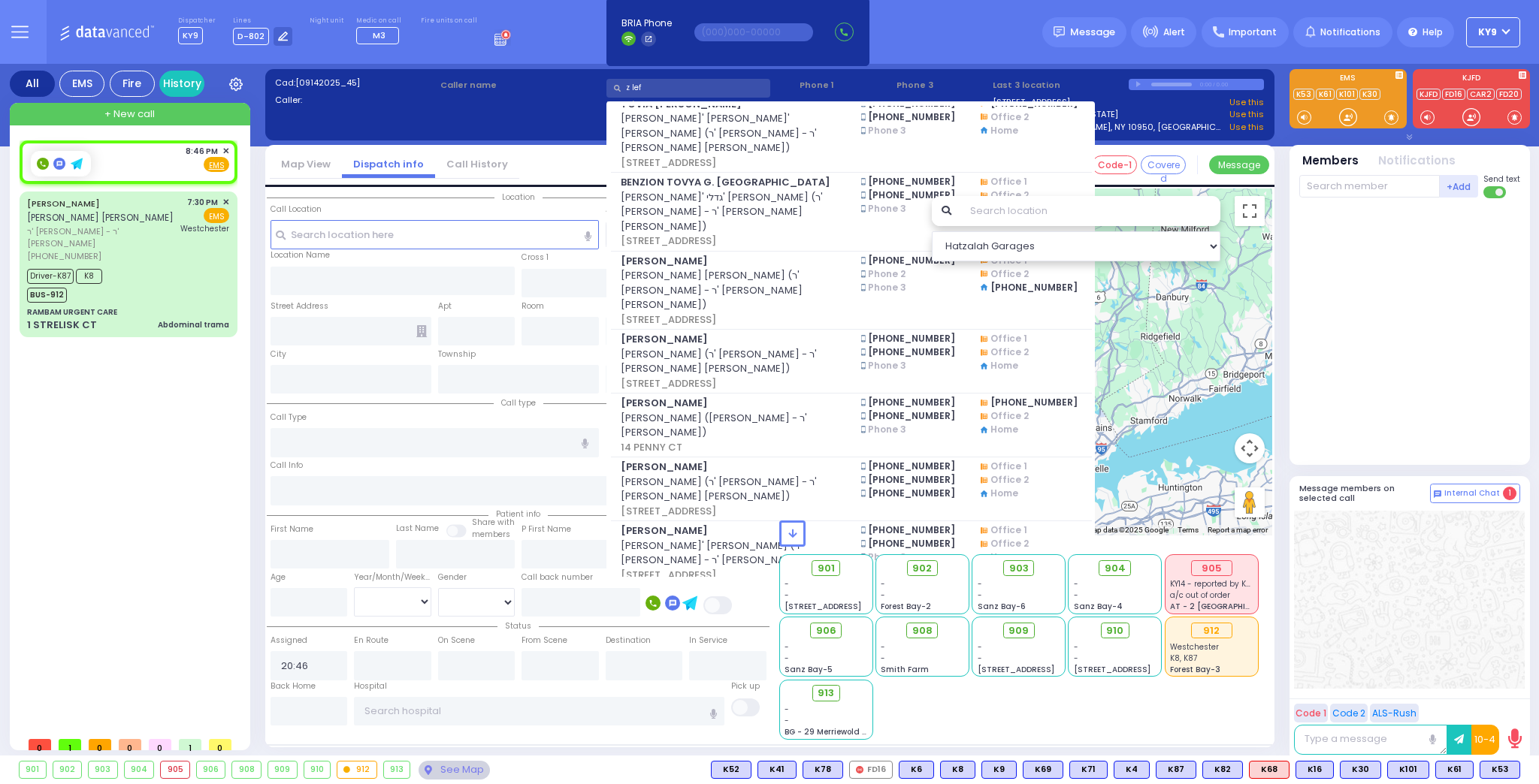
click at [707, 667] on span "[PERSON_NAME] (ר' [PERSON_NAME] - ר' [PERSON_NAME])" at bounding box center [731, 681] width 222 height 29
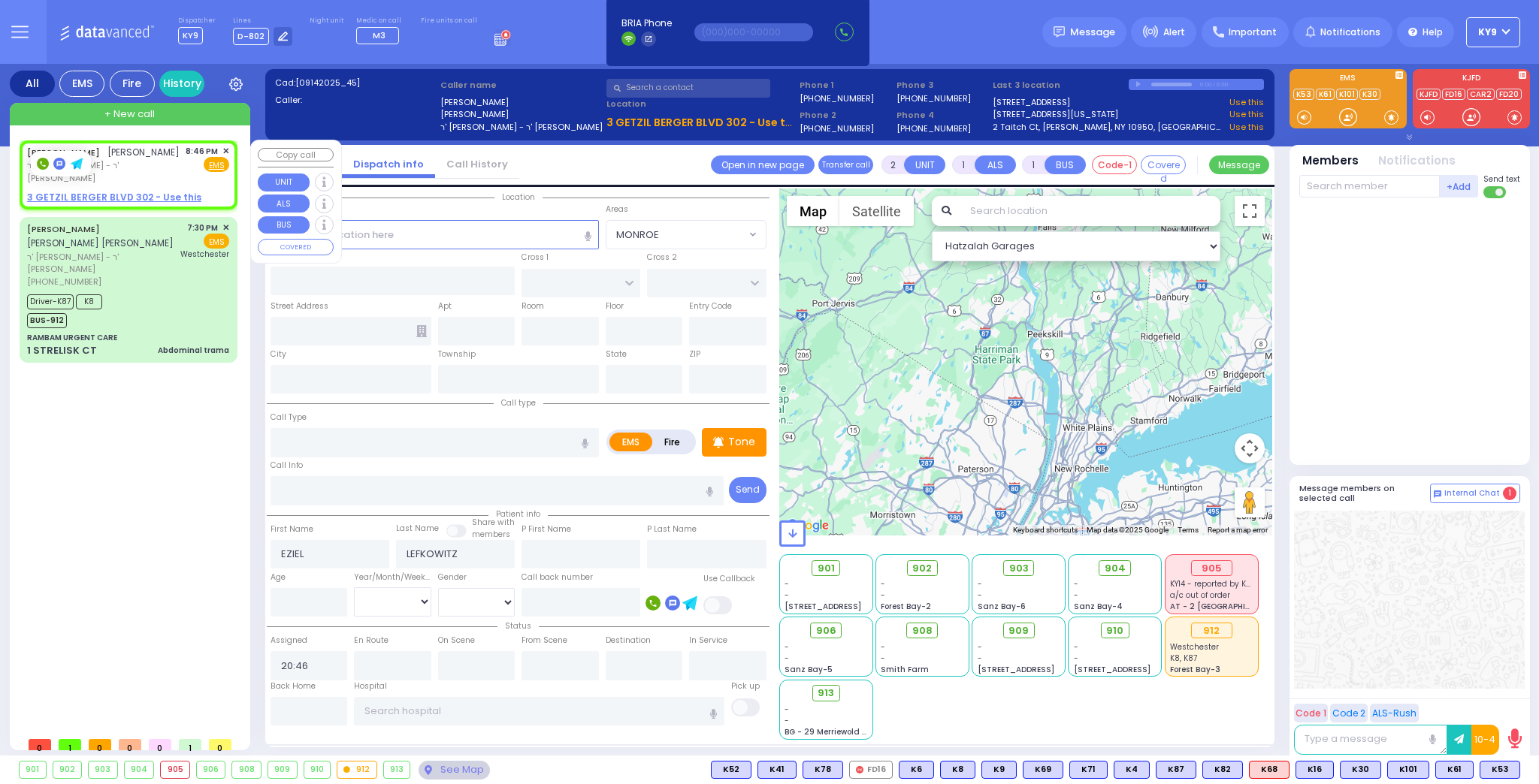
click at [142, 191] on u "3 GETZIL BERGER BLVD 302 - Use this" at bounding box center [114, 197] width 174 height 13
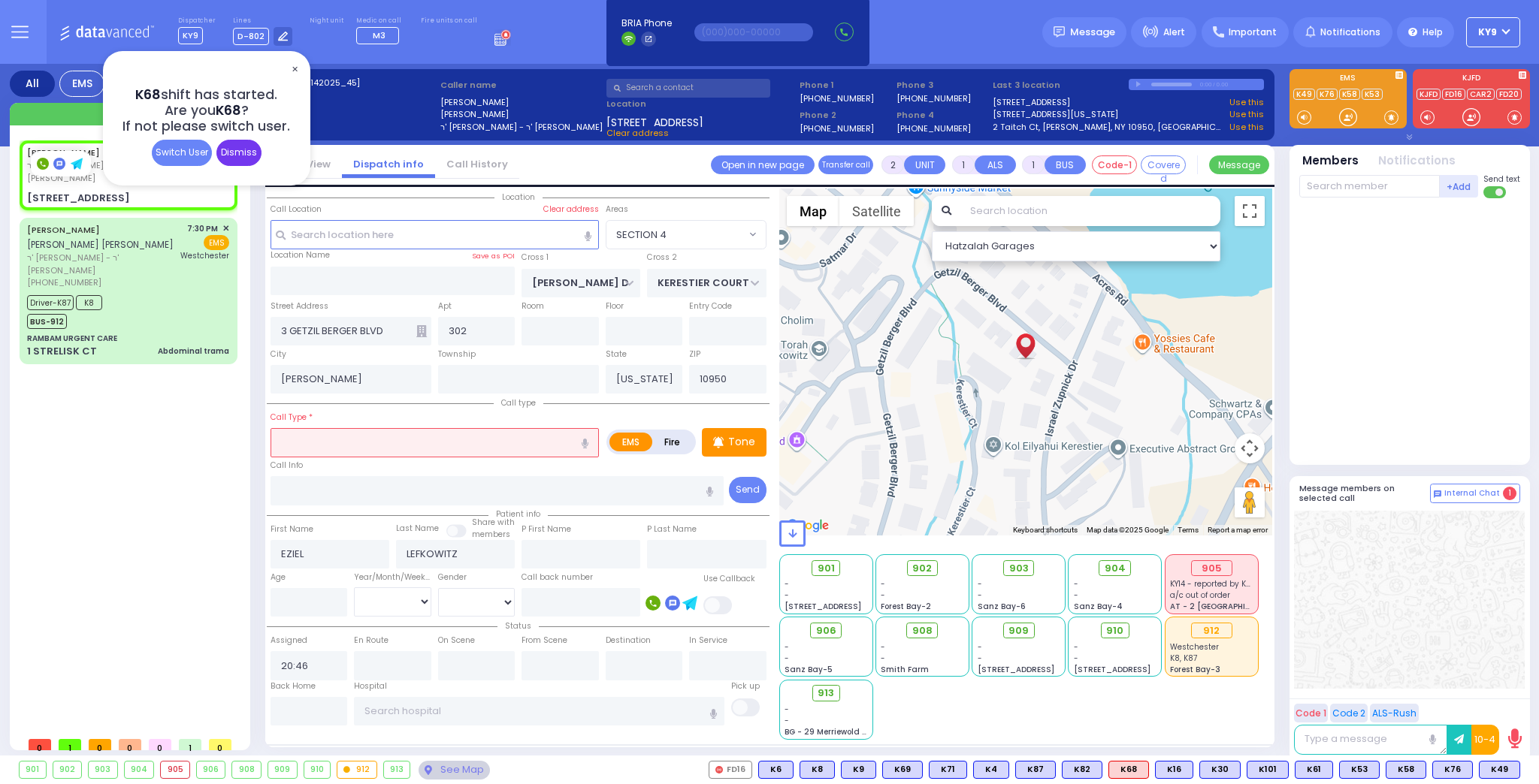
click at [239, 157] on div "Dismiss" at bounding box center [239, 153] width 45 height 26
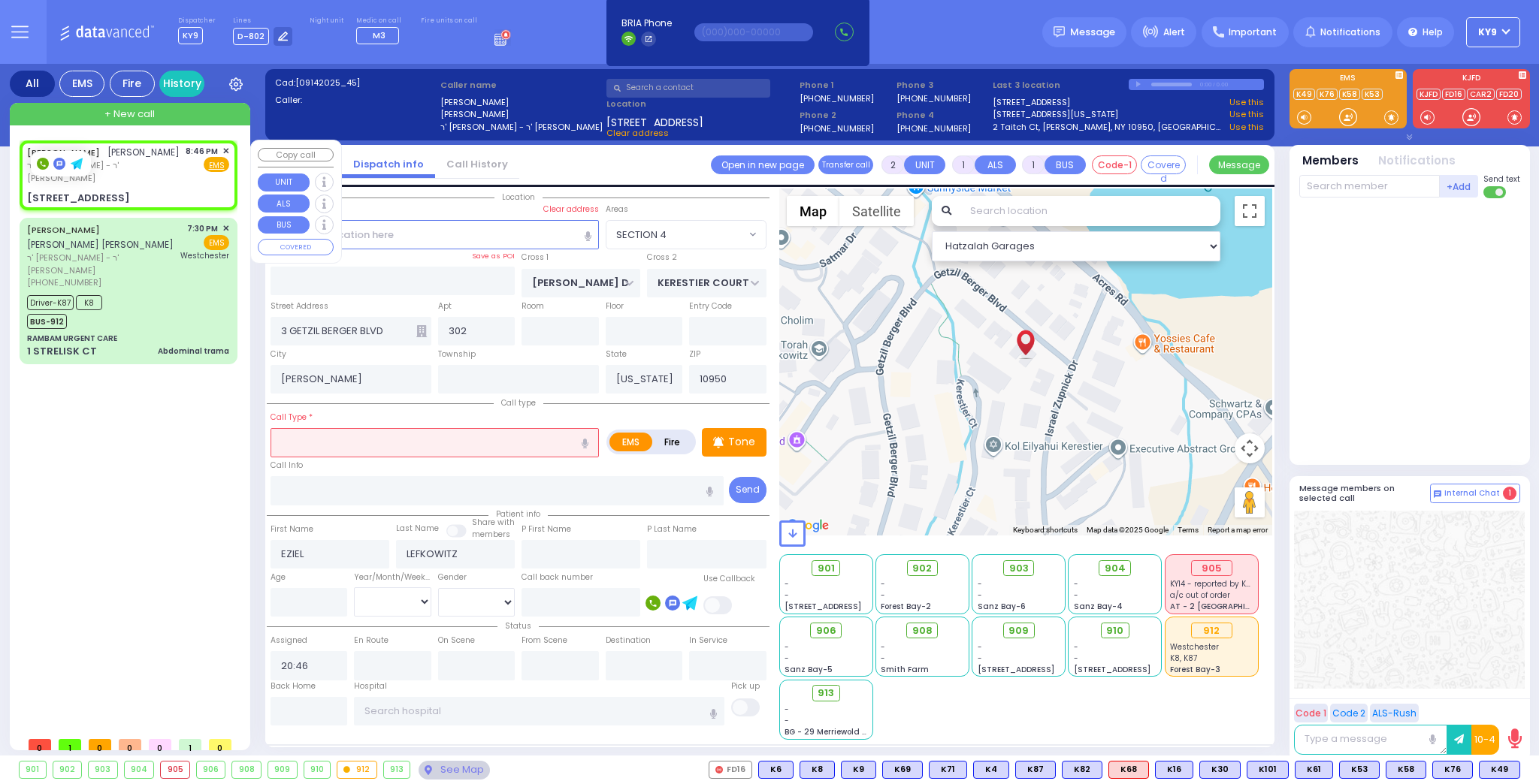
click at [225, 150] on span "✕" at bounding box center [226, 151] width 7 height 13
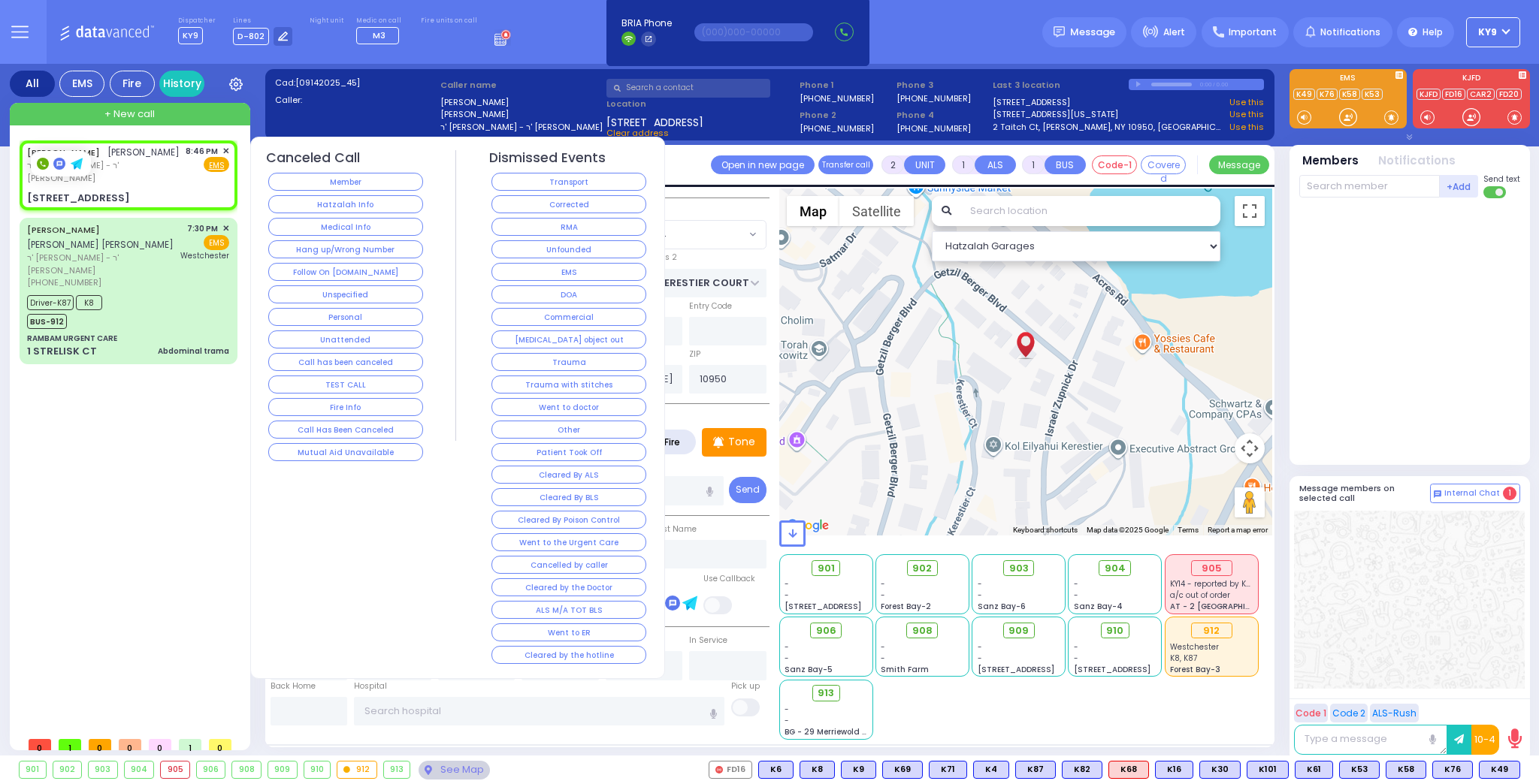
click at [283, 241] on button "Hang up/Wrong Number" at bounding box center [346, 249] width 155 height 18
